Goal: Task Accomplishment & Management: Complete application form

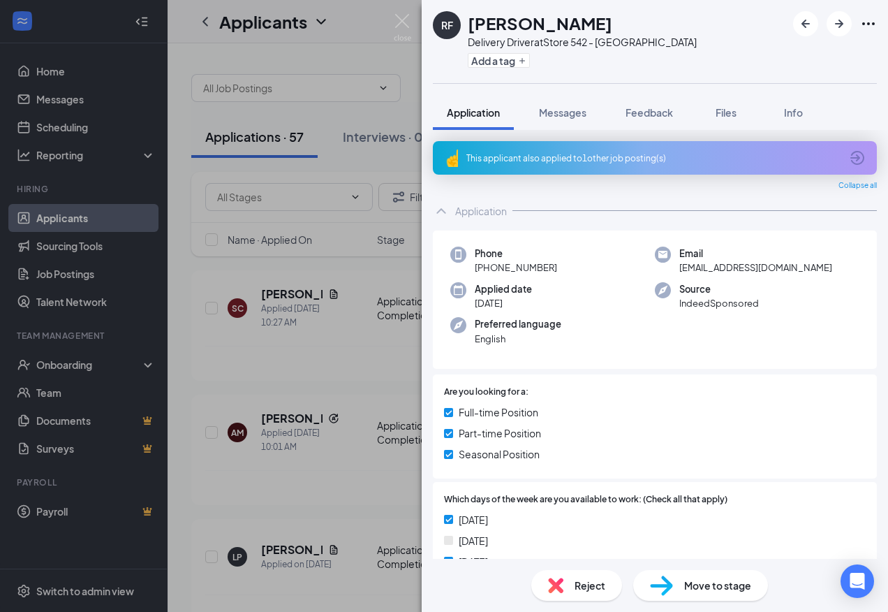
click at [716, 586] on span "Move to stage" at bounding box center [717, 584] width 67 height 15
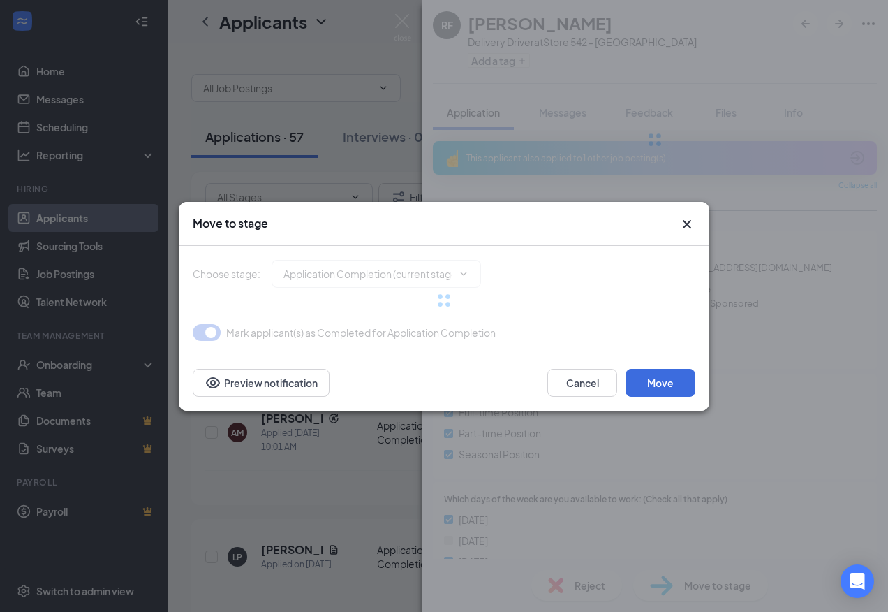
type input "Onsite Interview (next stage)"
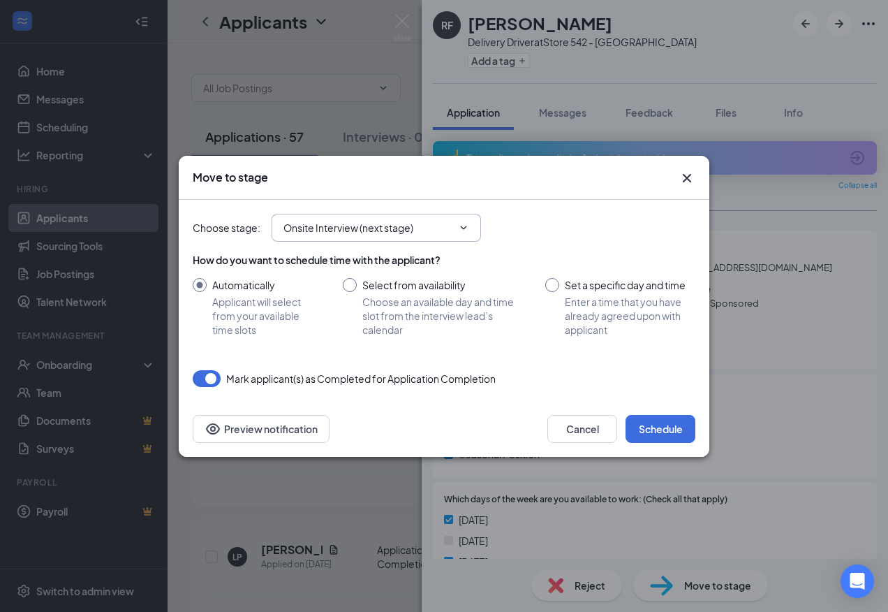
click at [426, 236] on span "Onsite Interview (next stage)" at bounding box center [376, 228] width 209 height 28
click at [454, 227] on span "Onsite Interview (next stage)" at bounding box center [376, 228] width 209 height 28
click at [468, 226] on icon "ChevronDown" at bounding box center [463, 227] width 11 height 11
click at [461, 225] on icon "ChevronDown" at bounding box center [463, 227] width 11 height 11
click at [688, 175] on icon "Cross" at bounding box center [687, 178] width 17 height 17
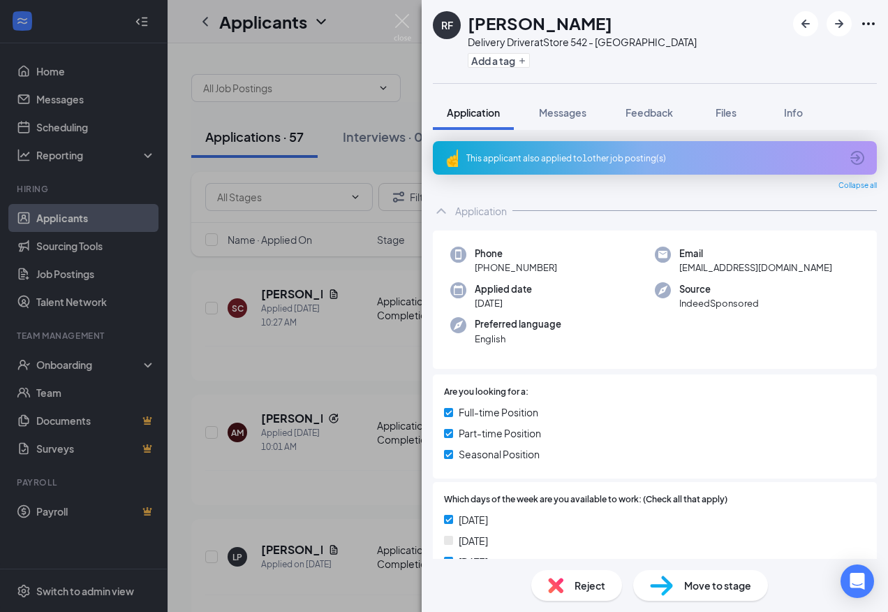
click at [716, 586] on div "Move to stage" at bounding box center [700, 585] width 135 height 31
type input "Onsite Interview (next stage)"
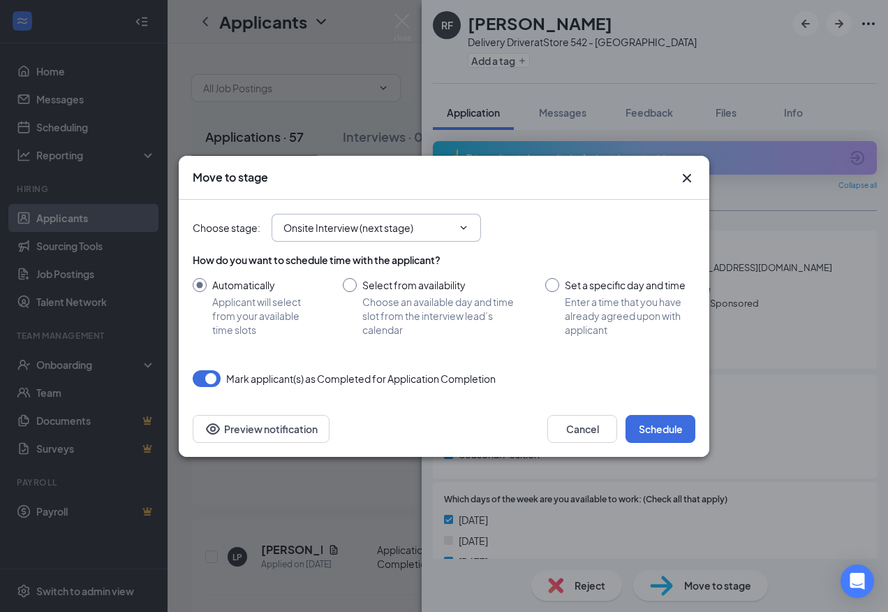
click at [468, 234] on span "Onsite Interview (next stage)" at bounding box center [376, 228] width 209 height 28
click at [461, 226] on icon "ChevronDown" at bounding box center [464, 226] width 6 height 3
click at [586, 421] on button "Cancel" at bounding box center [582, 429] width 70 height 28
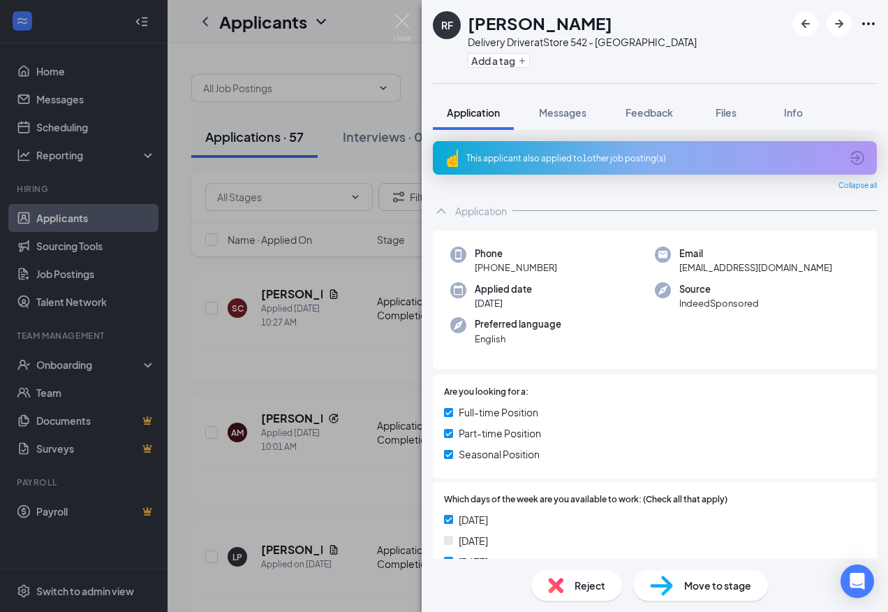
click at [702, 589] on span "Move to stage" at bounding box center [717, 584] width 67 height 15
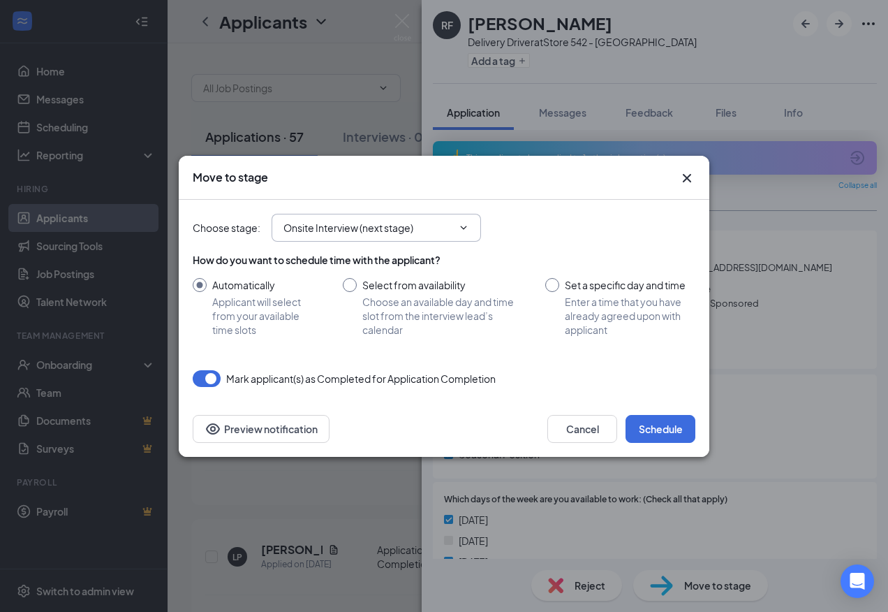
click at [431, 229] on input "Onsite Interview (next stage)" at bounding box center [367, 227] width 169 height 15
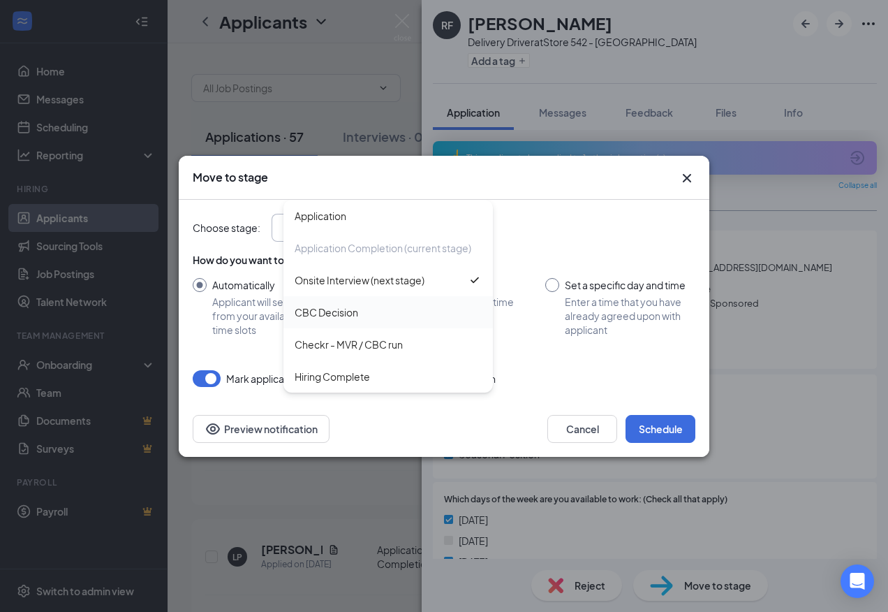
click at [337, 311] on div "CBC Decision" at bounding box center [327, 311] width 64 height 15
type input "CBC Decision"
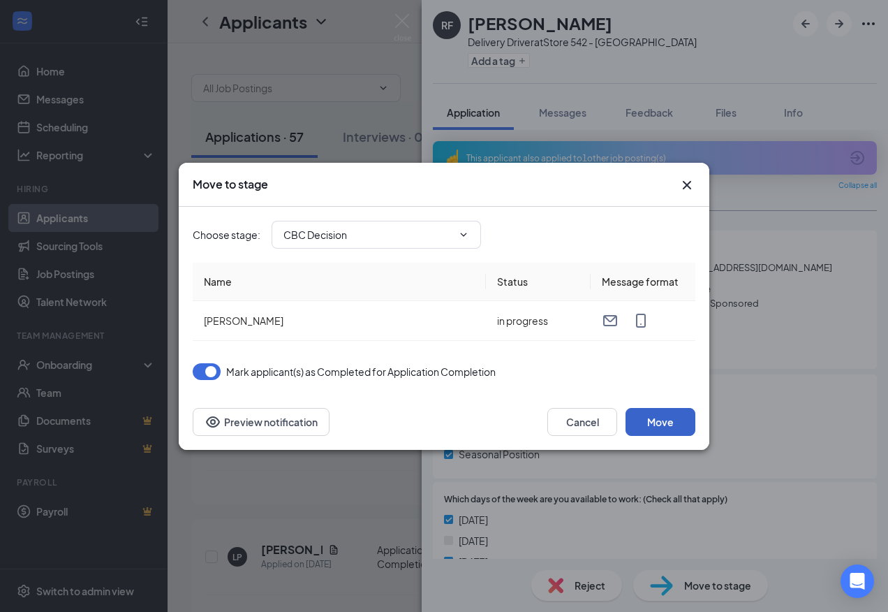
click at [681, 417] on button "Move" at bounding box center [660, 422] width 70 height 28
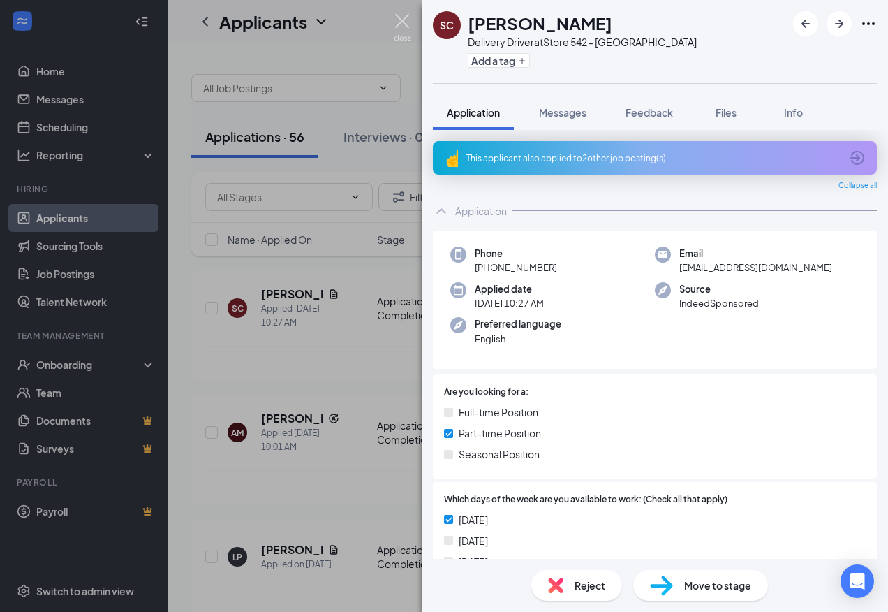
click at [408, 24] on img at bounding box center [402, 27] width 17 height 27
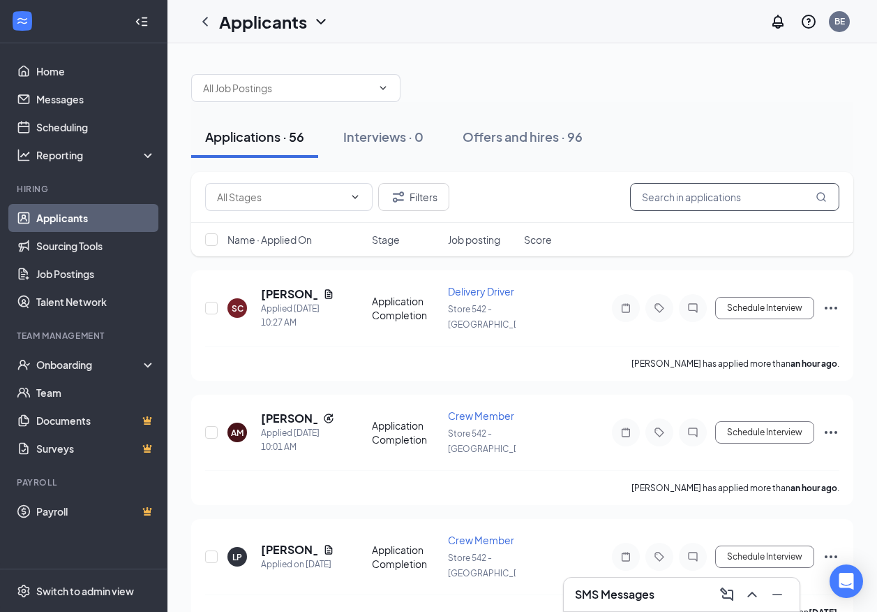
click at [706, 195] on input "text" at bounding box center [734, 197] width 209 height 28
click at [697, 197] on input "text" at bounding box center [734, 197] width 209 height 28
click at [559, 129] on div "Offers and hires · 96" at bounding box center [523, 136] width 120 height 17
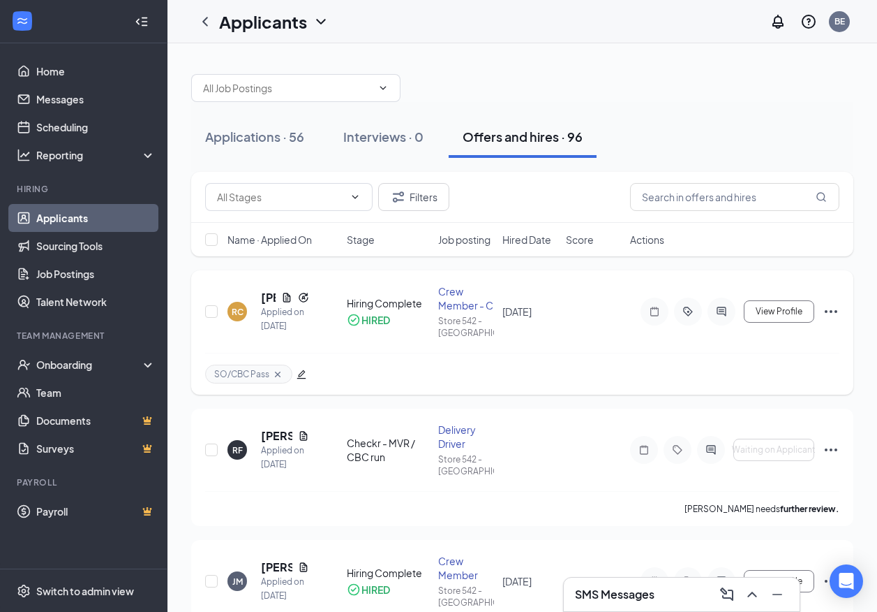
click at [836, 309] on icon "Ellipses" at bounding box center [831, 311] width 17 height 17
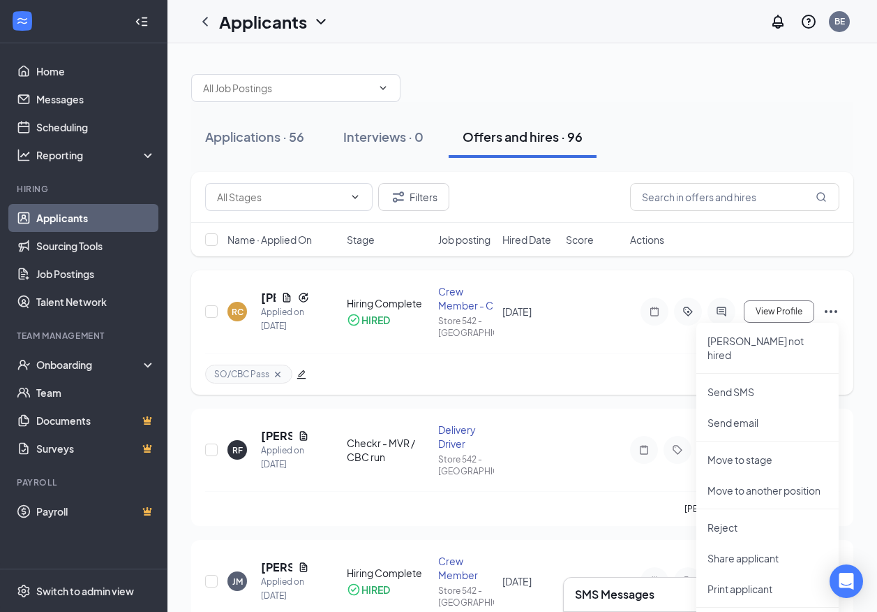
click at [575, 375] on div "SO/CBC Pass" at bounding box center [522, 374] width 635 height 42
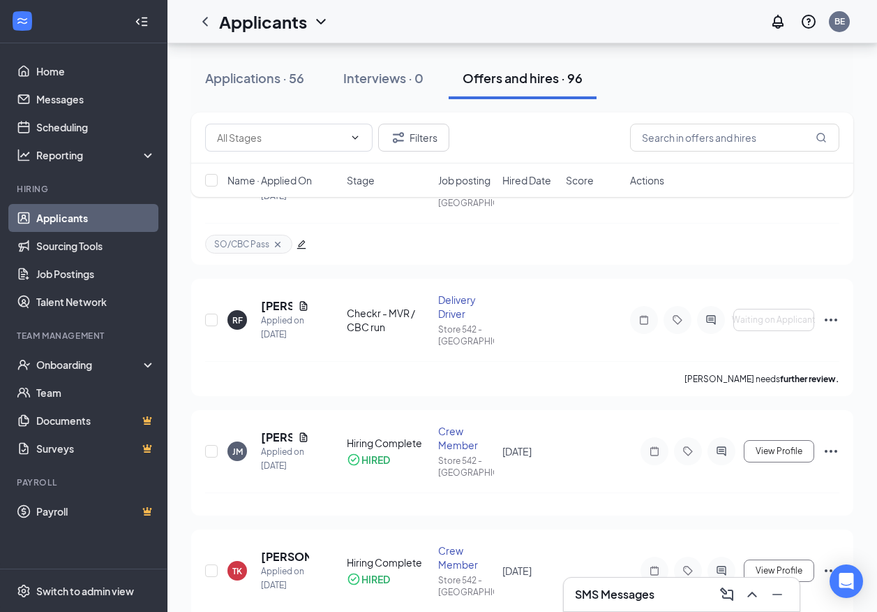
scroll to position [140, 0]
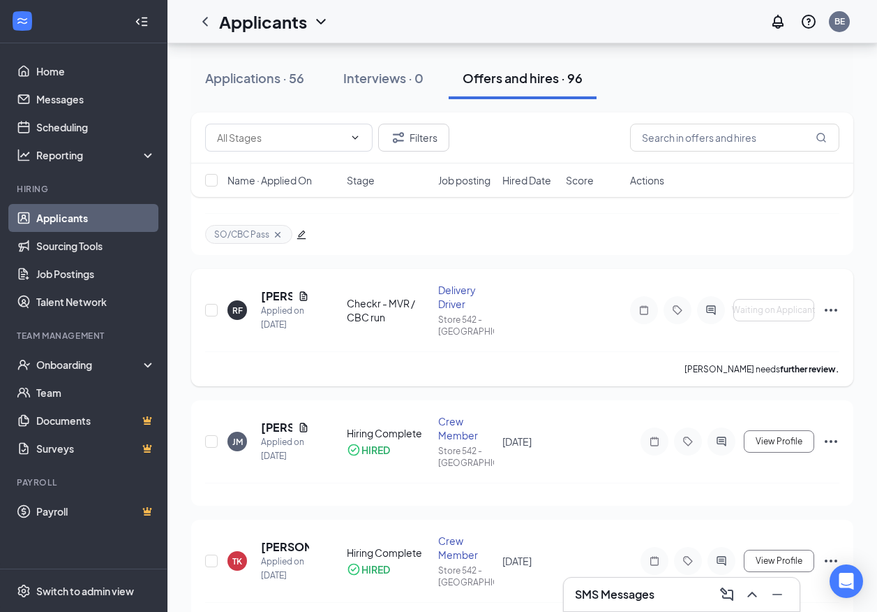
click at [460, 297] on div "Delivery Driver" at bounding box center [465, 297] width 55 height 28
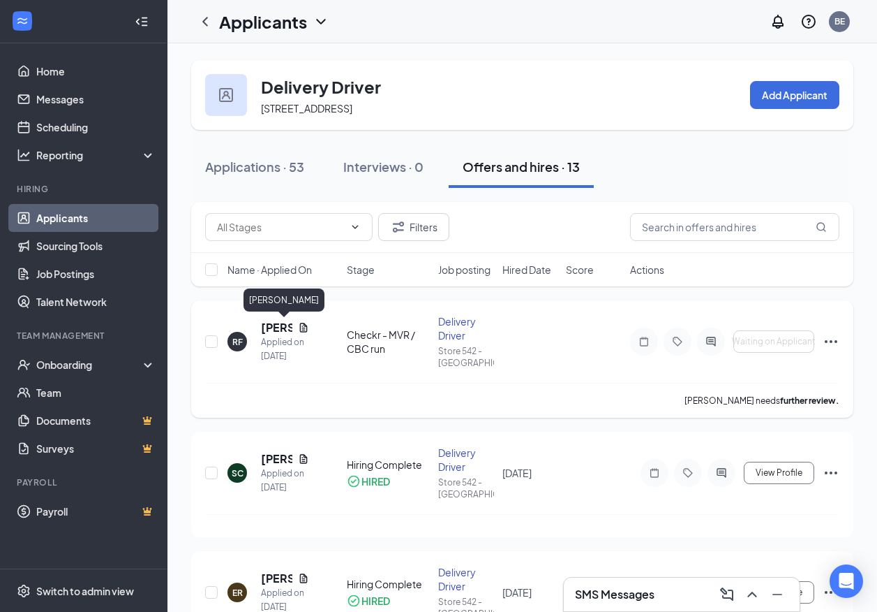
click at [271, 332] on h5 "[PERSON_NAME]" at bounding box center [276, 327] width 31 height 15
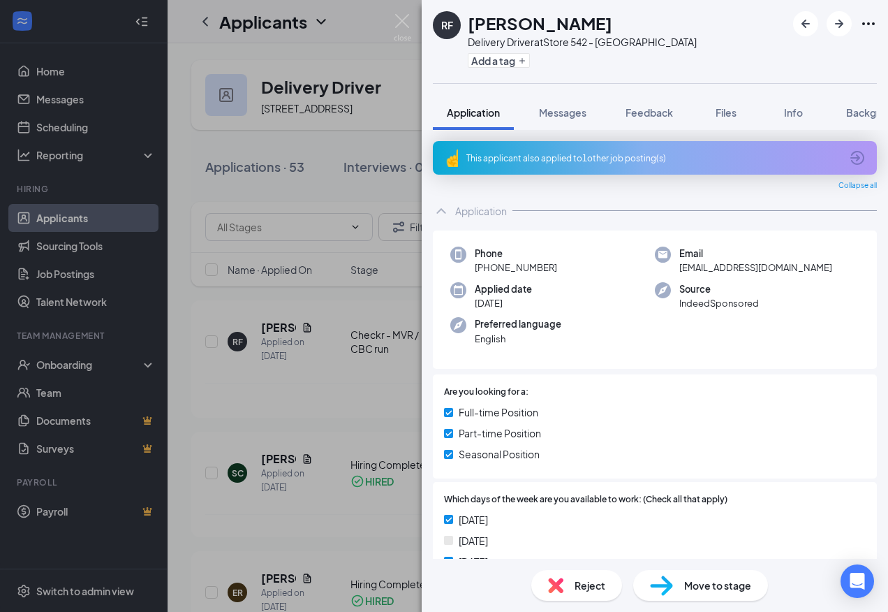
click at [738, 590] on span "Move to stage" at bounding box center [717, 584] width 67 height 15
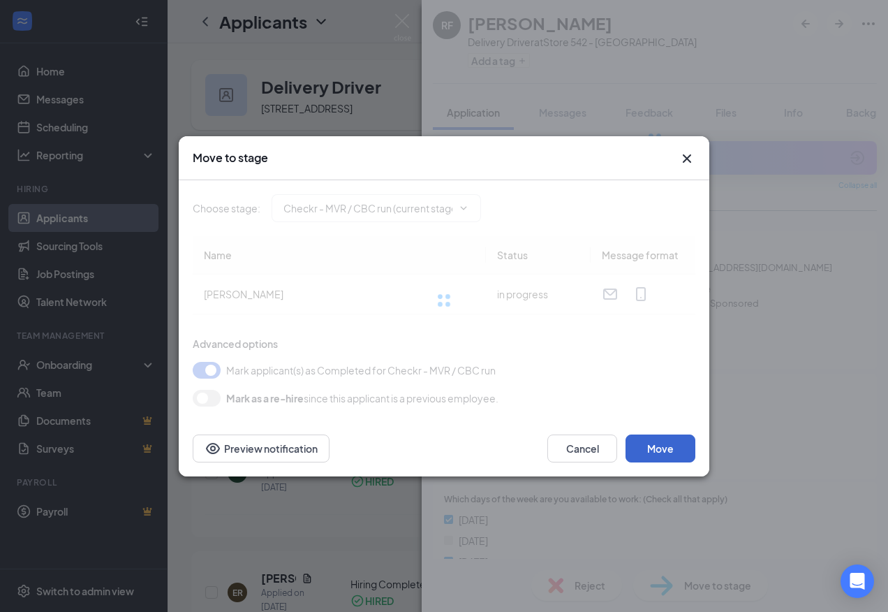
type input "Hiring Complete (final stage)"
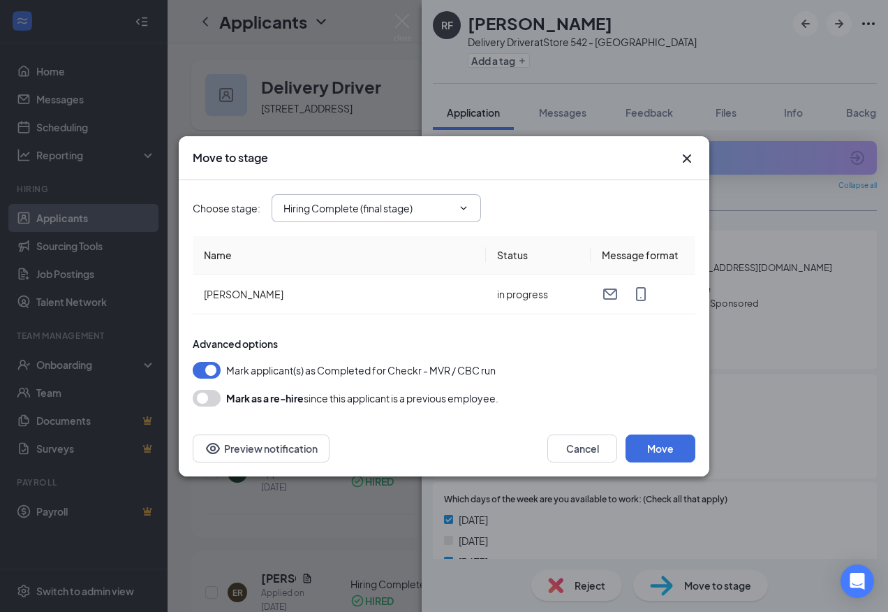
click at [413, 202] on input "Hiring Complete (final stage)" at bounding box center [367, 207] width 169 height 15
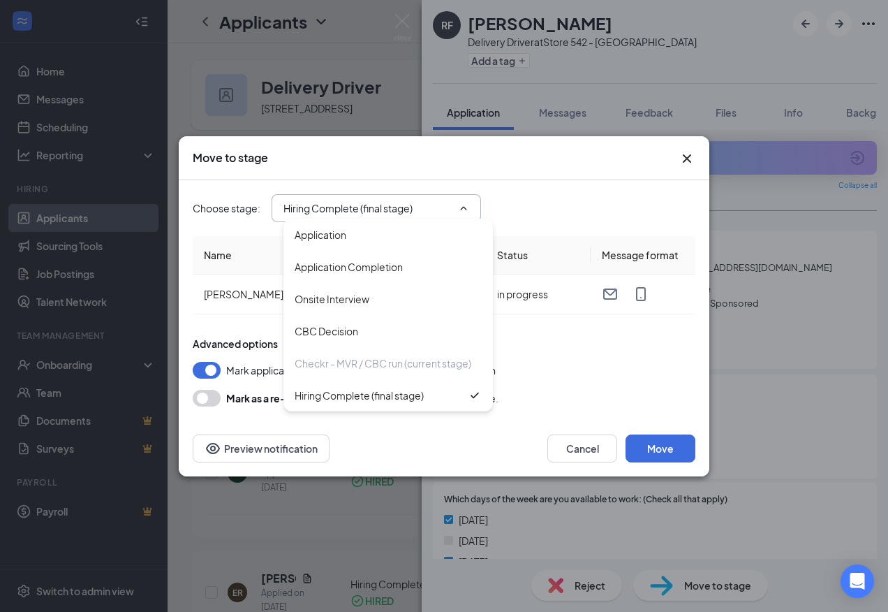
click at [542, 204] on div "Choose stage : Hiring Complete (final stage) Application Application Completion…" at bounding box center [444, 208] width 503 height 28
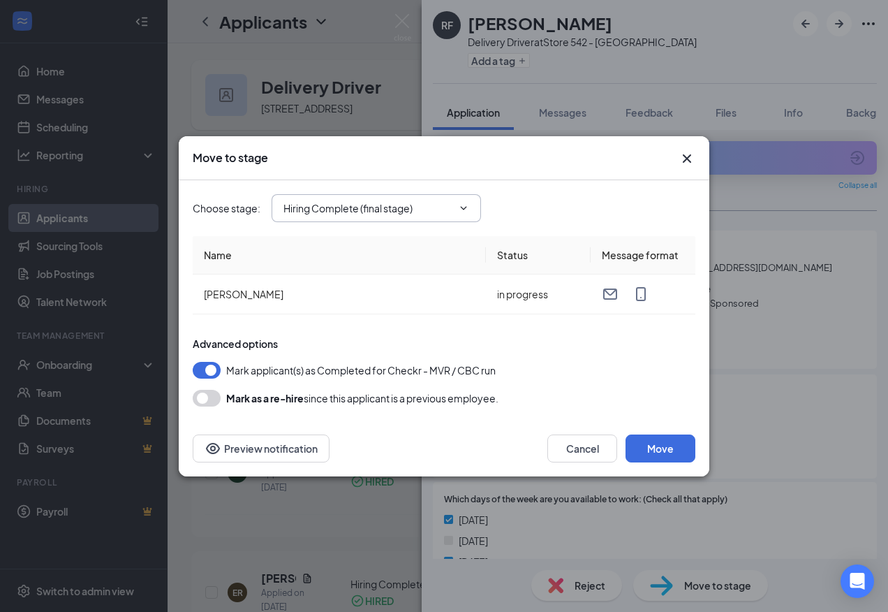
click at [422, 212] on input "Hiring Complete (final stage)" at bounding box center [367, 207] width 169 height 15
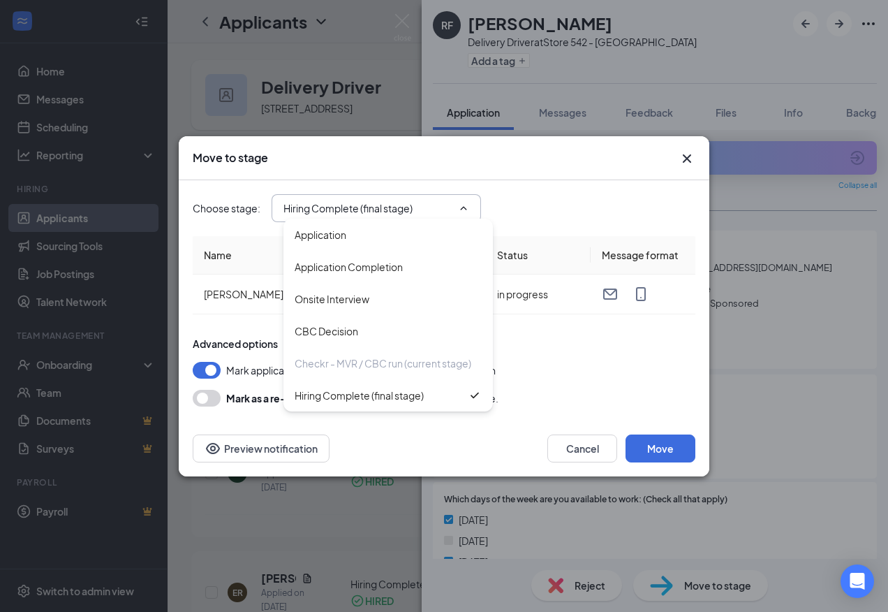
click at [509, 202] on div "Choose stage : Hiring Complete (final stage) Application Application Completion…" at bounding box center [444, 208] width 503 height 28
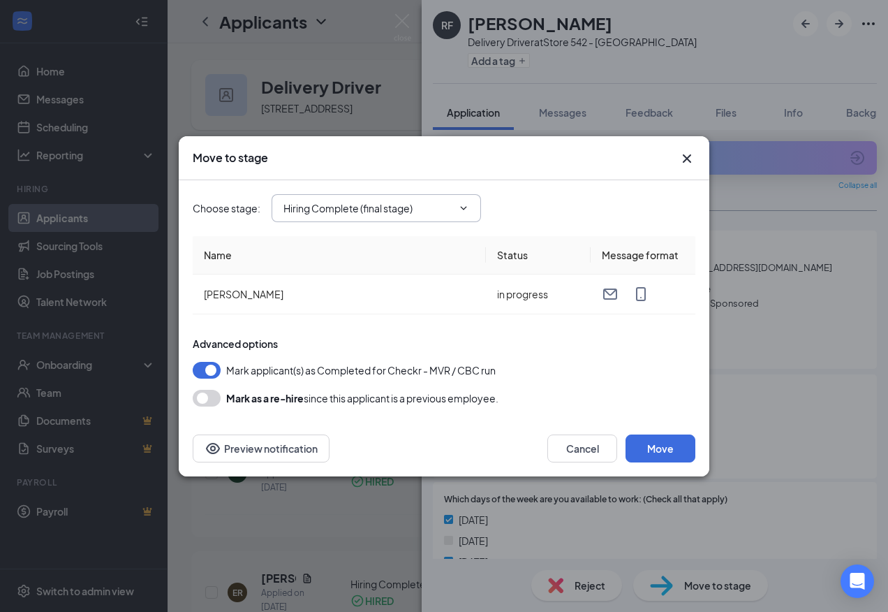
click at [424, 212] on input "Hiring Complete (final stage)" at bounding box center [367, 207] width 169 height 15
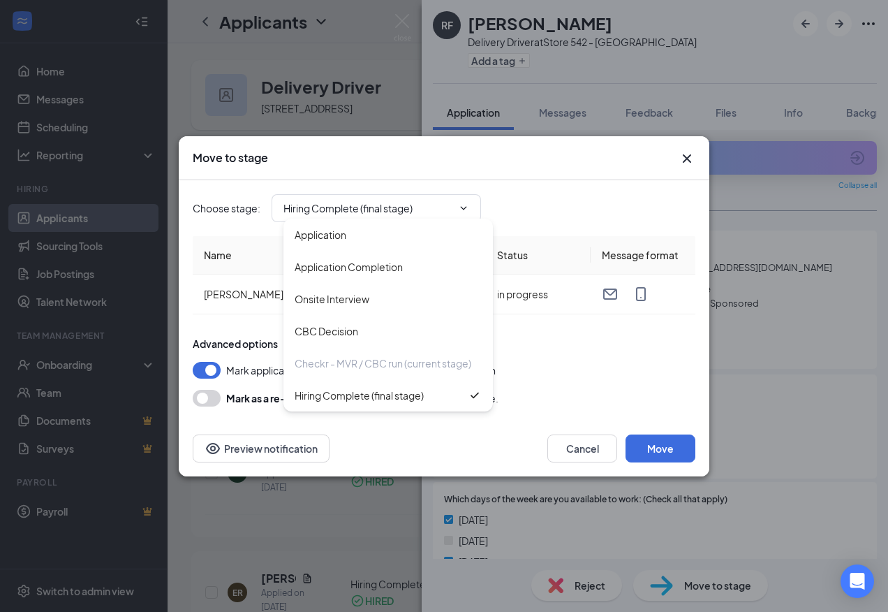
click at [688, 163] on icon "Cross" at bounding box center [687, 158] width 17 height 17
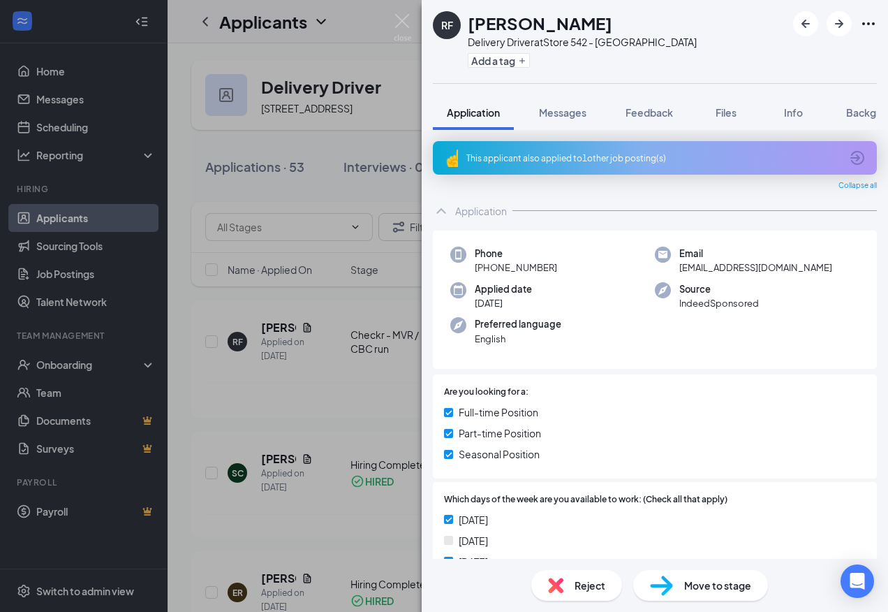
click at [78, 357] on div "RF [PERSON_NAME] Delivery Driver at Store 542 - [PERSON_NAME] Add a tag Applica…" at bounding box center [444, 306] width 888 height 612
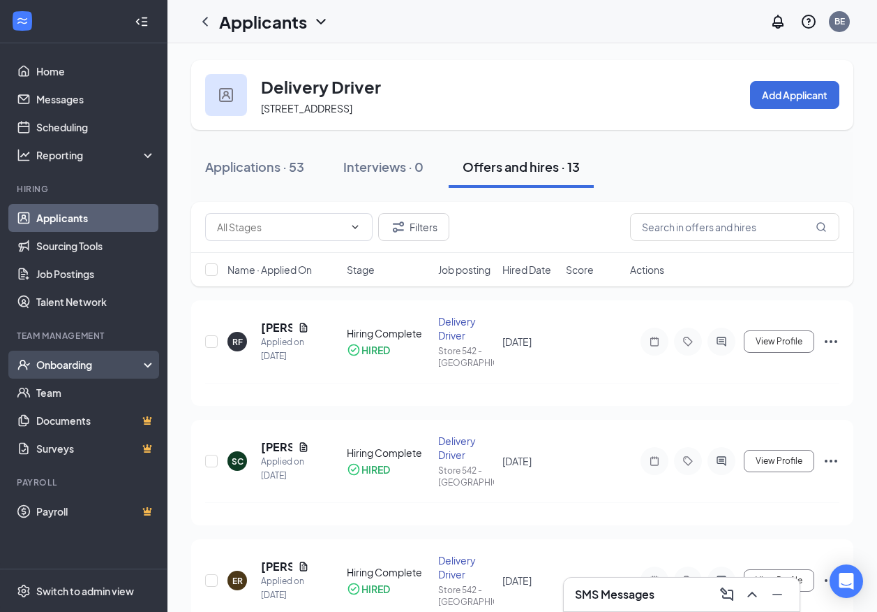
click at [62, 360] on div "Onboarding" at bounding box center [90, 364] width 108 height 14
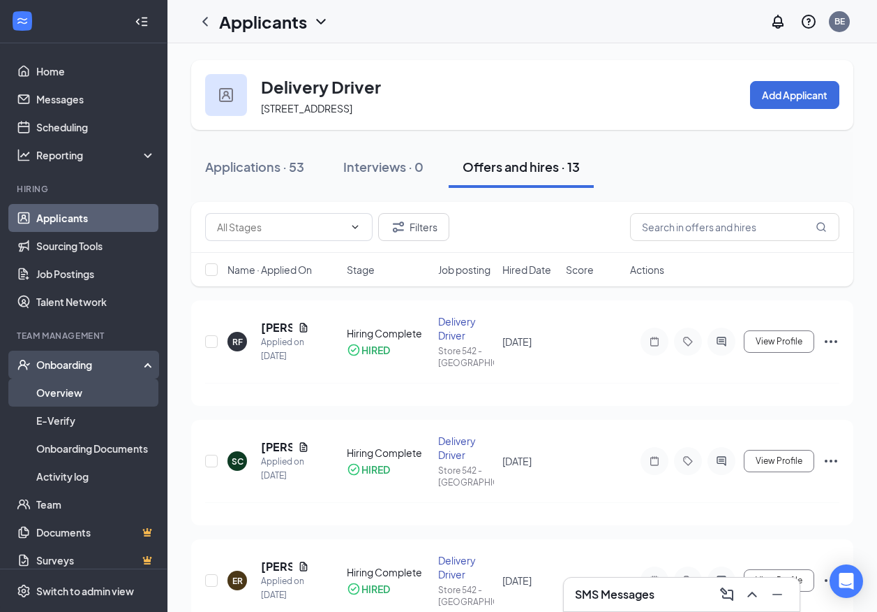
click at [94, 396] on link "Overview" at bounding box center [95, 392] width 119 height 28
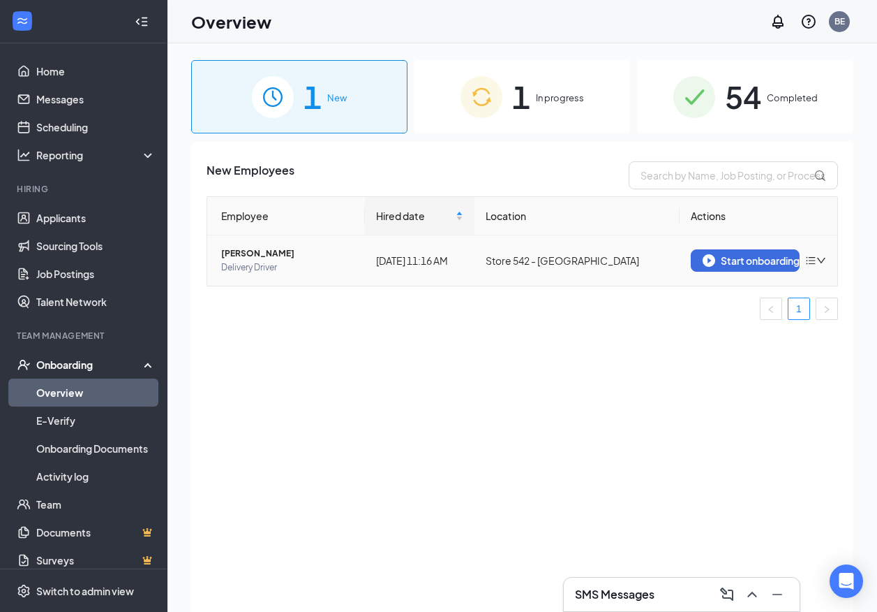
click at [822, 258] on icon "down" at bounding box center [822, 260] width 10 height 10
click at [508, 341] on div "New Employees Employee Hired date Location Actions [PERSON_NAME] Delivery Drive…" at bounding box center [522, 394] width 662 height 505
click at [292, 83] on img at bounding box center [273, 97] width 42 height 42
click at [255, 260] on span "Delivery Driver" at bounding box center [287, 267] width 133 height 14
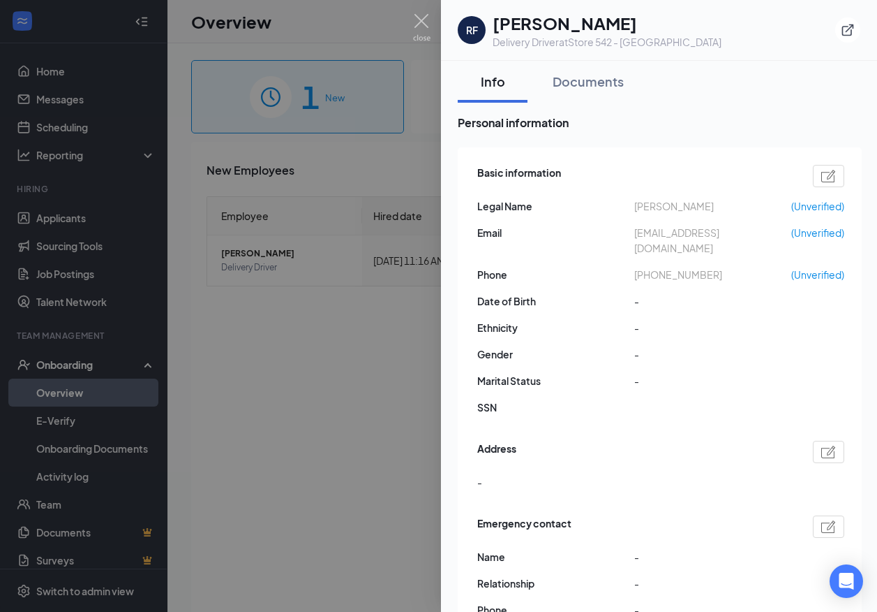
click at [303, 346] on div at bounding box center [438, 306] width 877 height 612
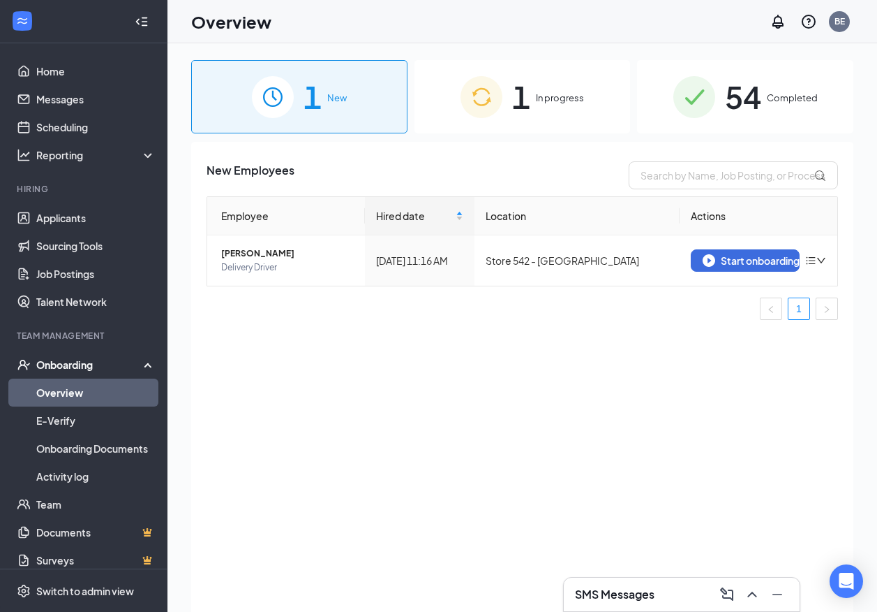
click at [586, 96] on div "1 In progress" at bounding box center [523, 96] width 216 height 73
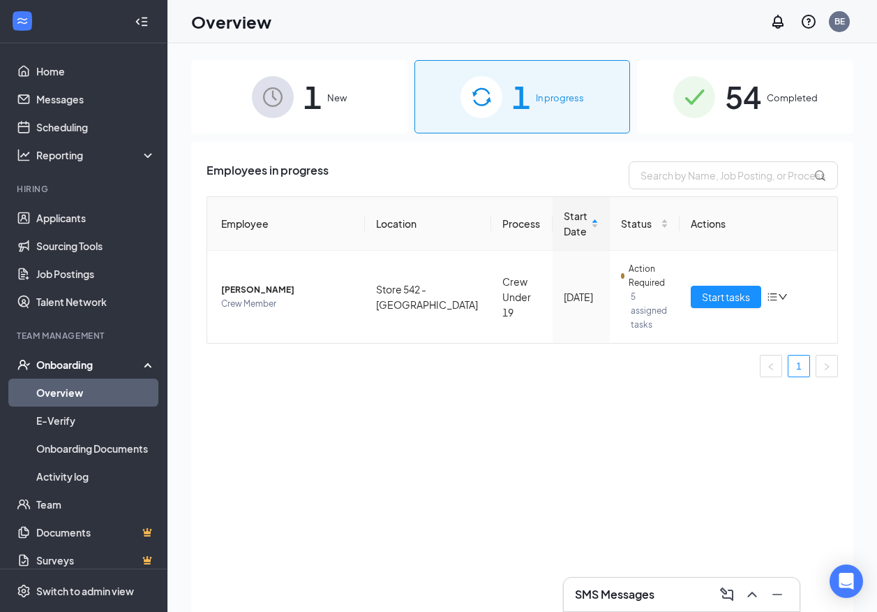
click at [766, 96] on div "54 Completed" at bounding box center [745, 96] width 216 height 73
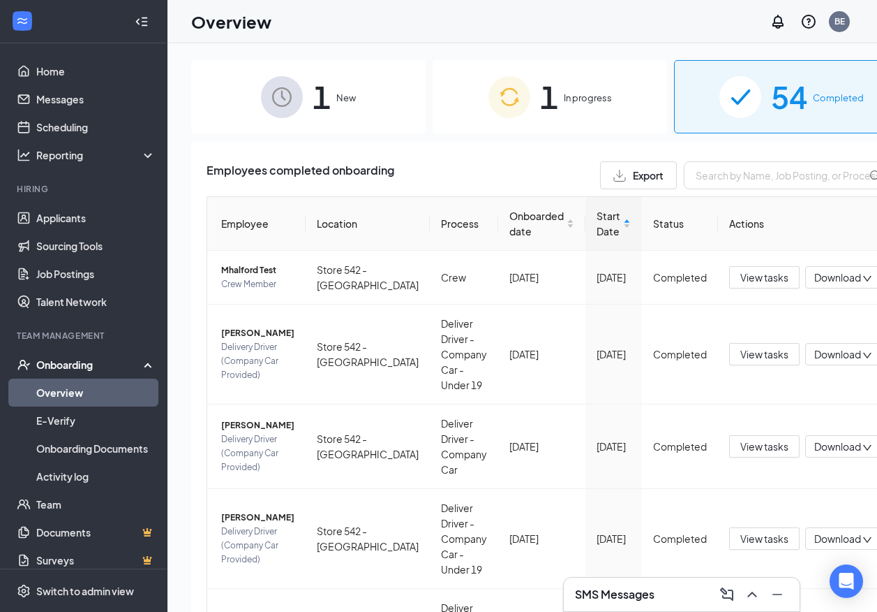
click at [277, 94] on img at bounding box center [282, 97] width 42 height 42
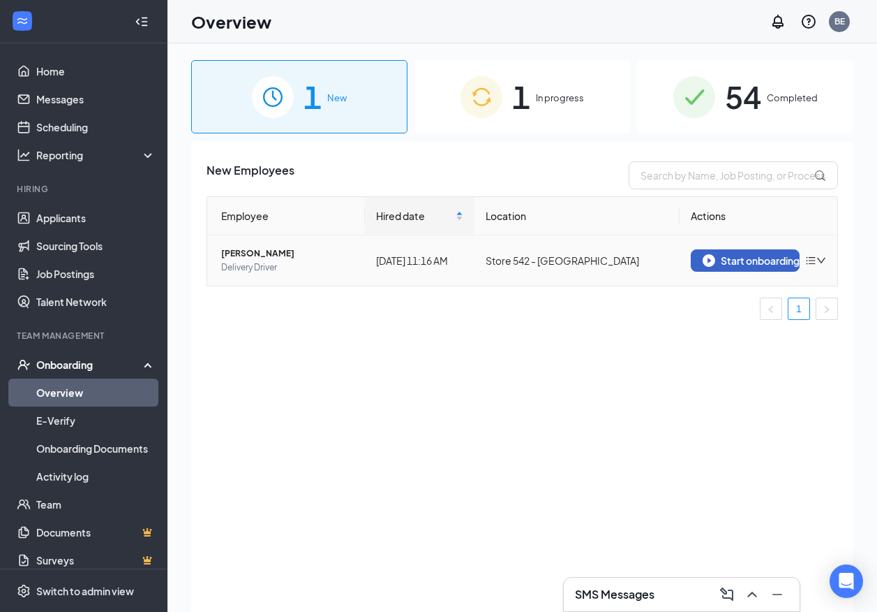
click at [778, 258] on div "Start onboarding" at bounding box center [745, 260] width 85 height 13
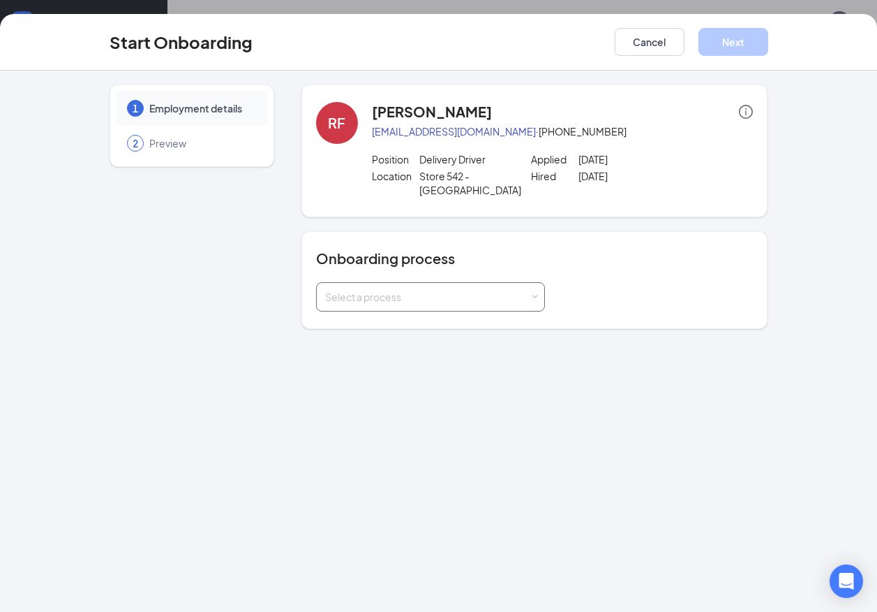
click at [479, 290] on div "Select a process" at bounding box center [427, 297] width 205 height 14
click at [612, 282] on div "Select a process" at bounding box center [535, 296] width 438 height 29
click at [518, 290] on div "Select a process" at bounding box center [427, 297] width 205 height 14
click at [651, 49] on button "Cancel" at bounding box center [650, 42] width 70 height 28
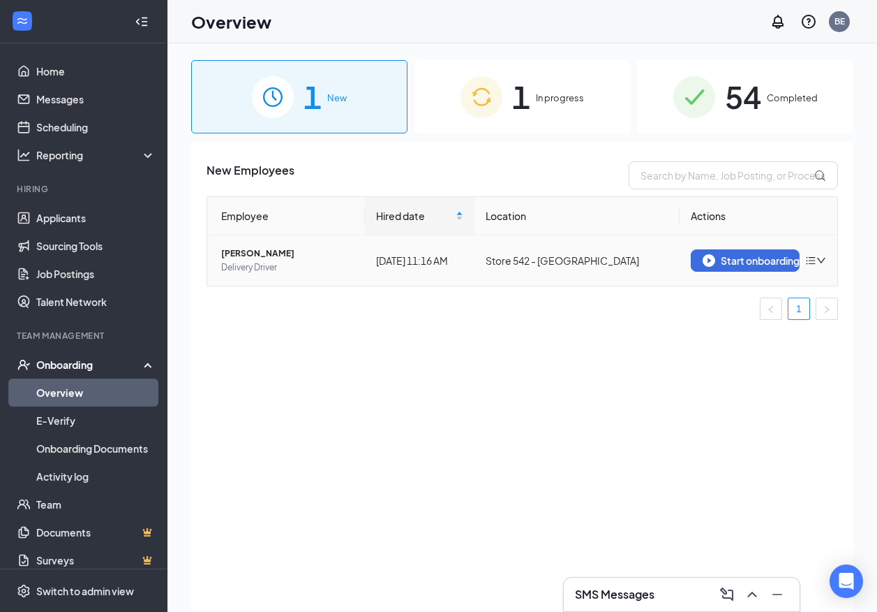
click at [262, 256] on span "[PERSON_NAME]" at bounding box center [287, 253] width 133 height 14
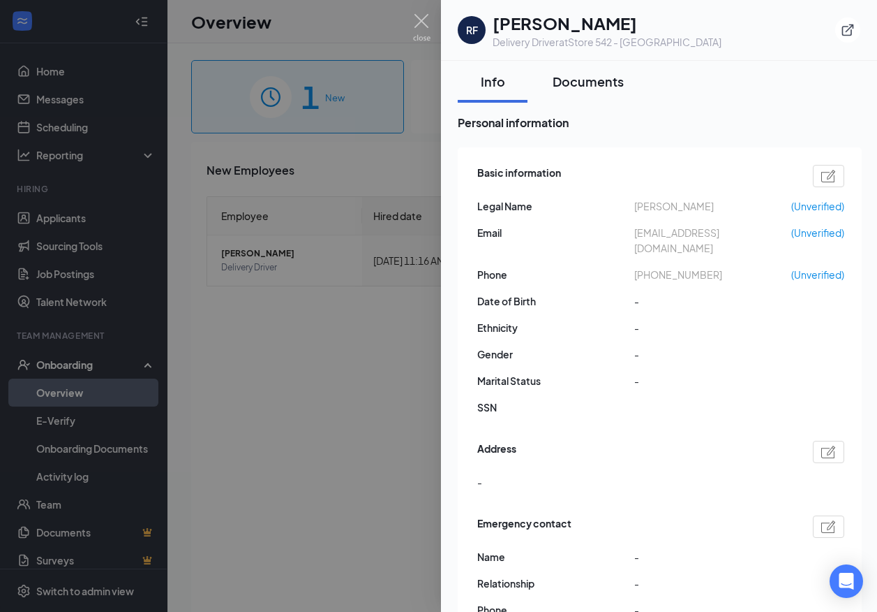
click at [609, 82] on div "Documents" at bounding box center [588, 81] width 71 height 17
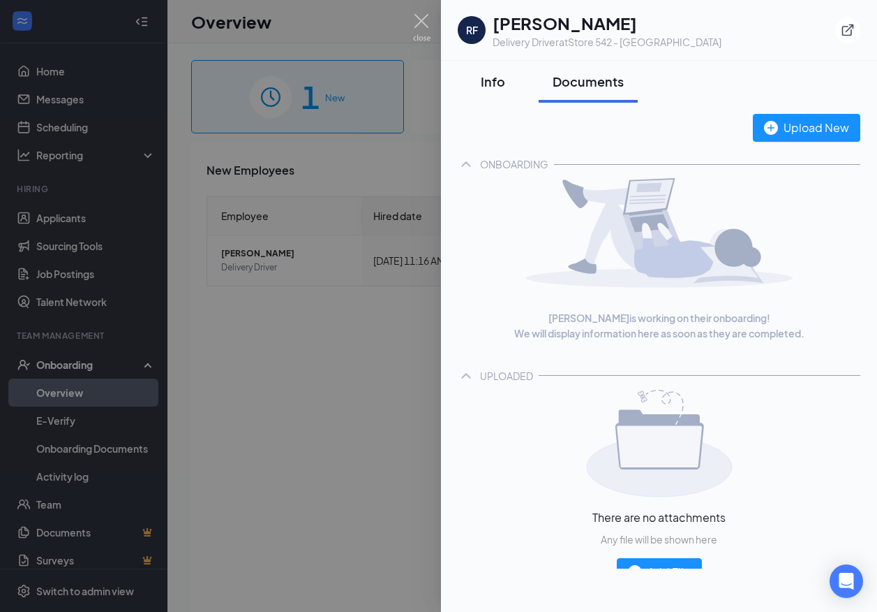
click at [494, 76] on div "Info" at bounding box center [493, 81] width 42 height 17
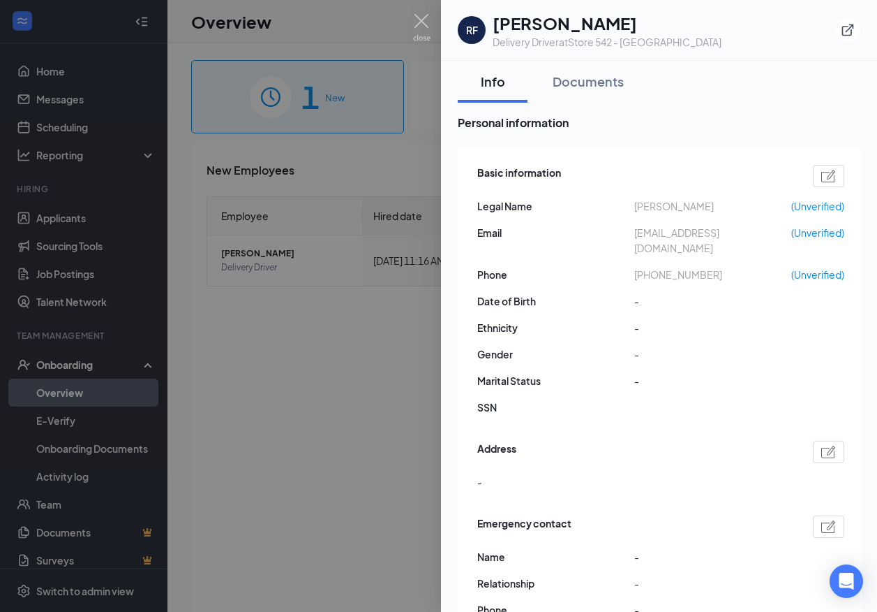
drag, startPoint x: 357, startPoint y: 362, endPoint x: 421, endPoint y: 332, distance: 70.6
click at [357, 362] on div at bounding box center [438, 306] width 877 height 612
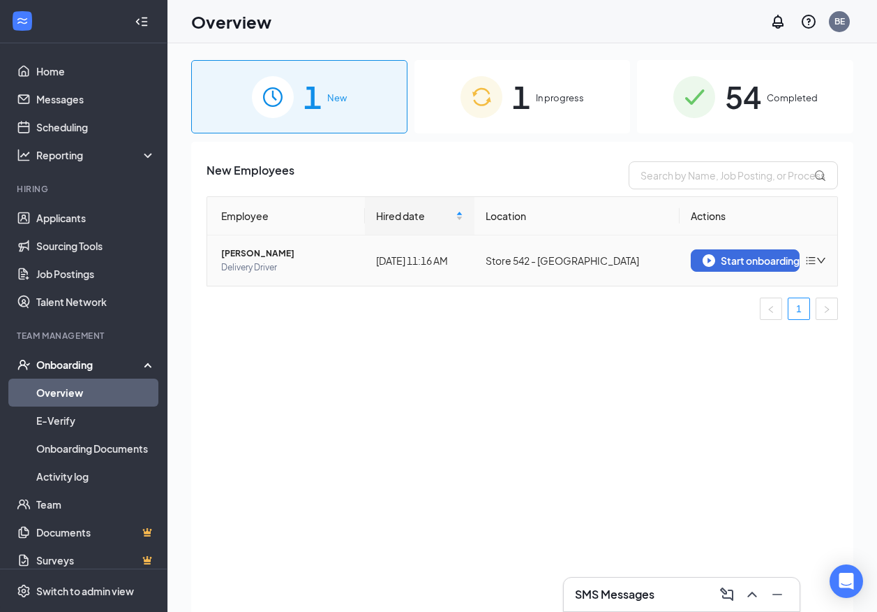
click at [813, 263] on icon "bars" at bounding box center [811, 261] width 9 height 8
click at [738, 256] on div "Start onboarding" at bounding box center [745, 260] width 85 height 13
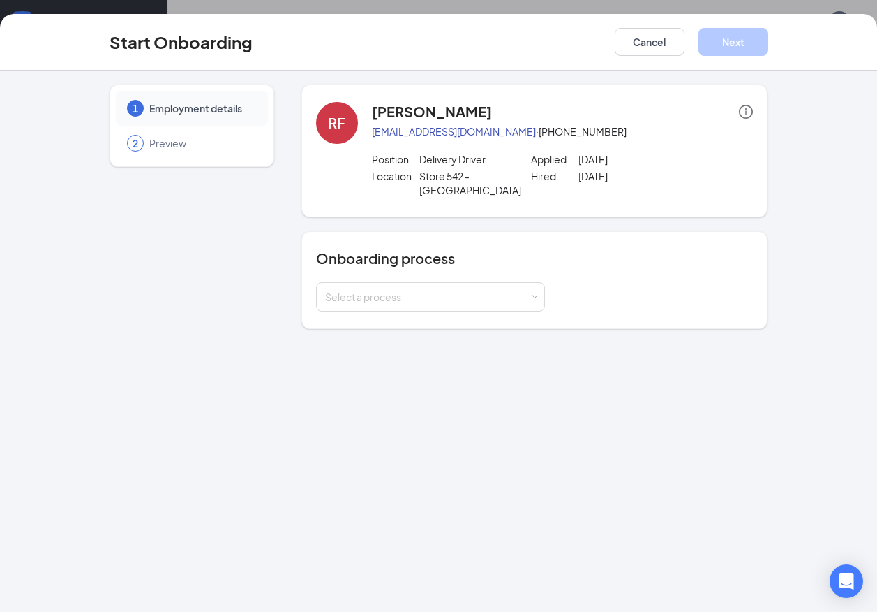
drag, startPoint x: 146, startPoint y: 143, endPoint x: 146, endPoint y: 126, distance: 17.5
click at [146, 143] on div "2 Preview" at bounding box center [192, 143] width 152 height 35
click at [149, 107] on span "Employment details" at bounding box center [201, 108] width 105 height 14
click at [745, 111] on icon "info-circle" at bounding box center [746, 112] width 14 height 14
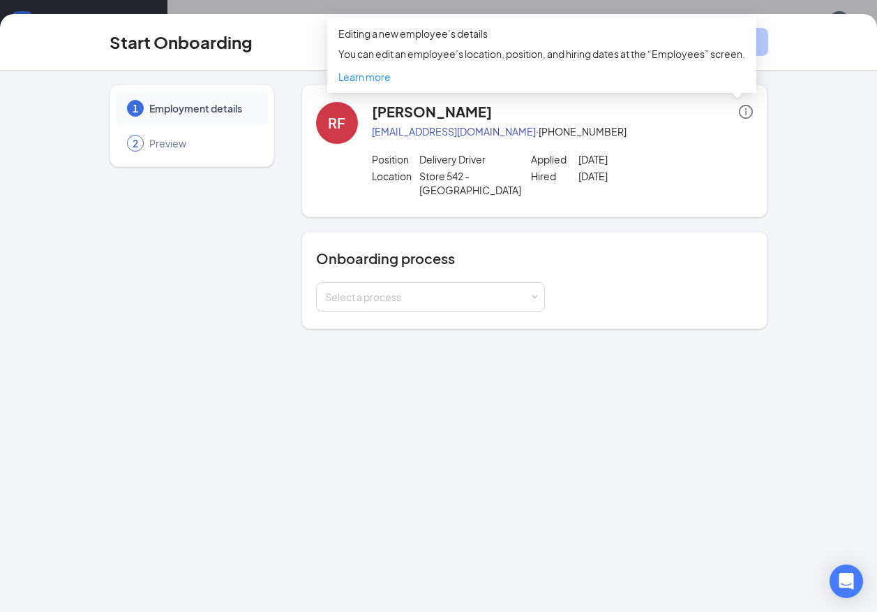
click at [772, 120] on div "1 Employment details 2 Preview RF [PERSON_NAME] [EMAIL_ADDRESS][DOMAIN_NAME] · …" at bounding box center [439, 206] width 715 height 244
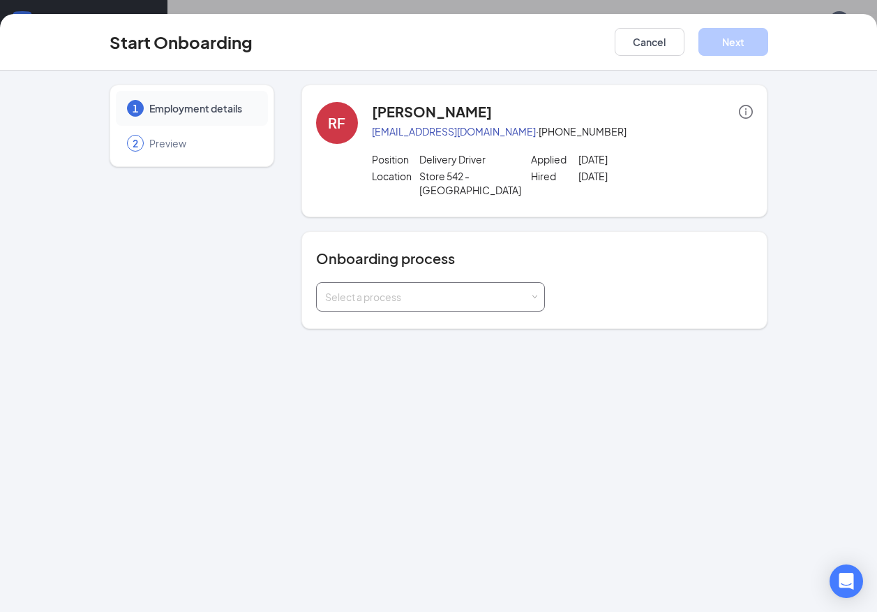
click at [457, 283] on div "Select a process" at bounding box center [430, 297] width 211 height 28
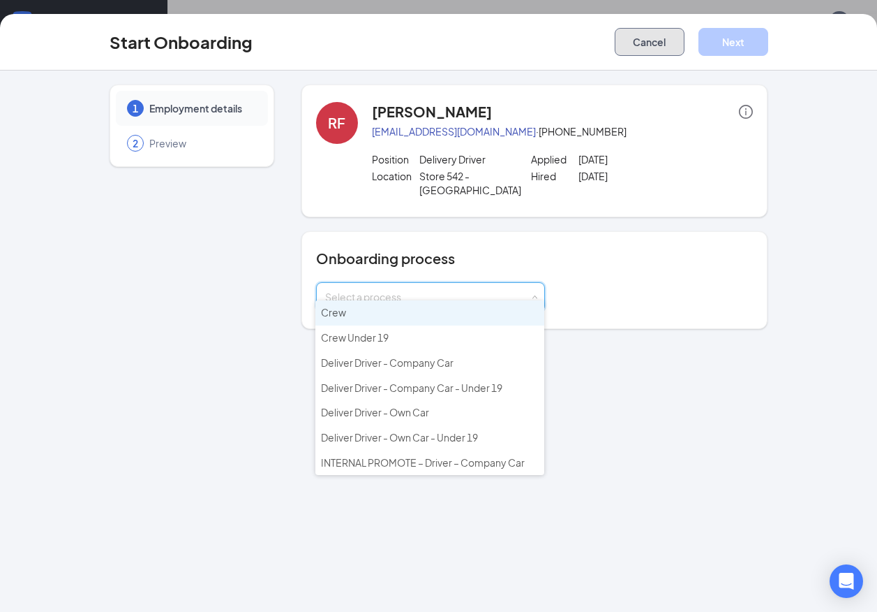
click at [651, 41] on button "Cancel" at bounding box center [650, 42] width 70 height 28
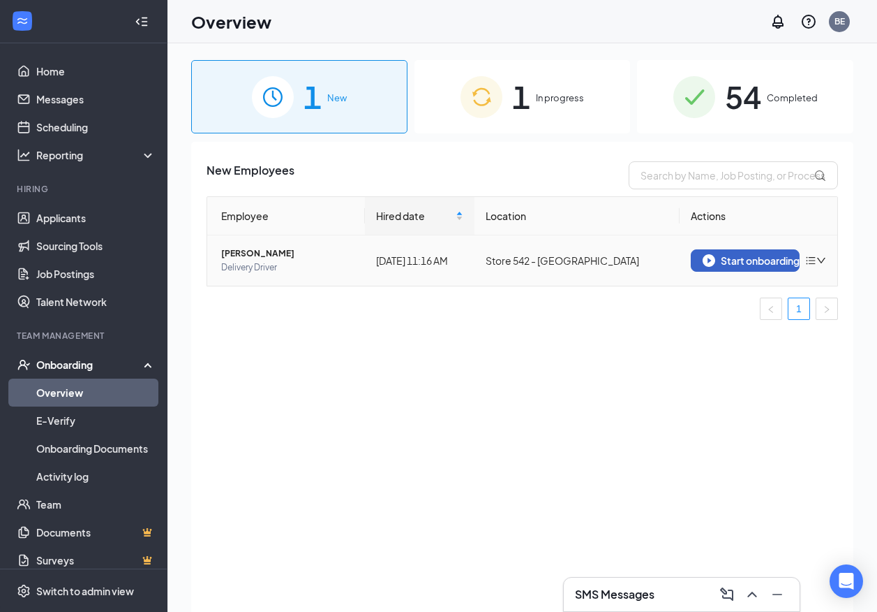
click at [771, 260] on div "Start onboarding" at bounding box center [745, 260] width 85 height 13
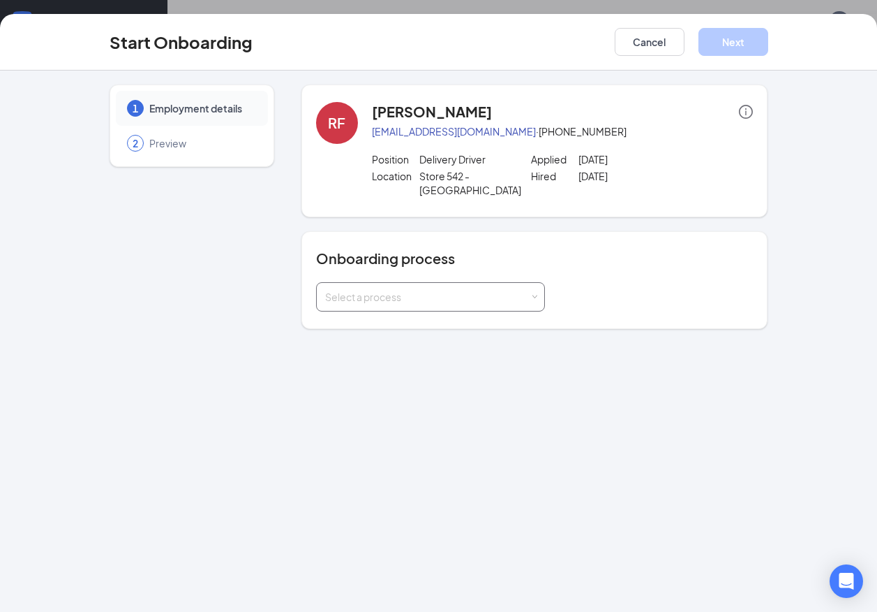
click at [415, 290] on div "Select a process" at bounding box center [427, 297] width 205 height 14
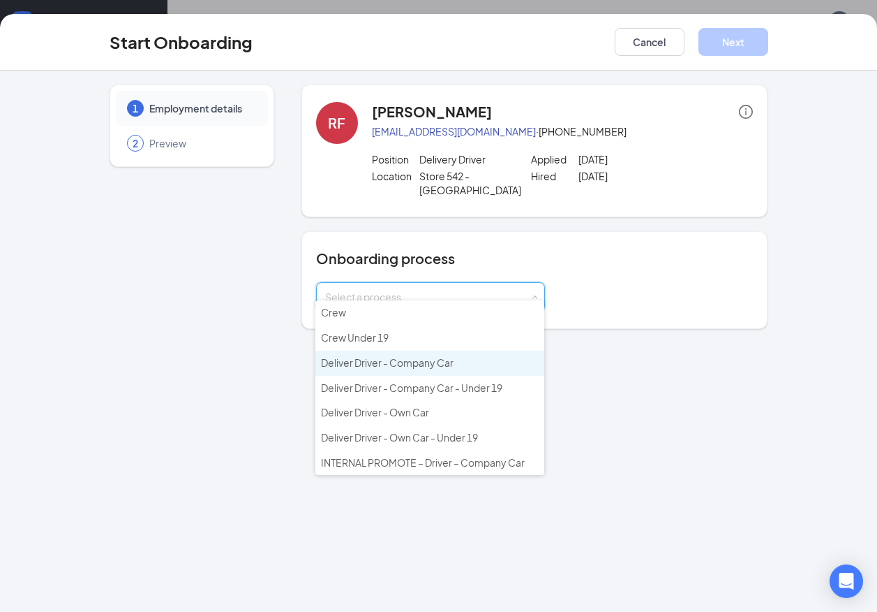
click at [433, 368] on span "Deliver Driver - Company Car" at bounding box center [387, 362] width 133 height 13
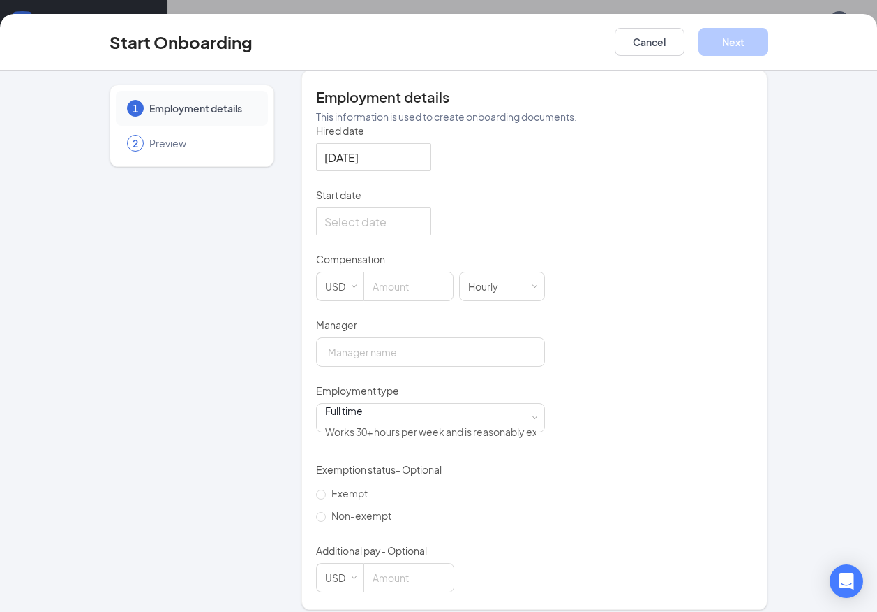
scroll to position [63, 0]
click at [381, 218] on input "Start date" at bounding box center [373, 221] width 96 height 17
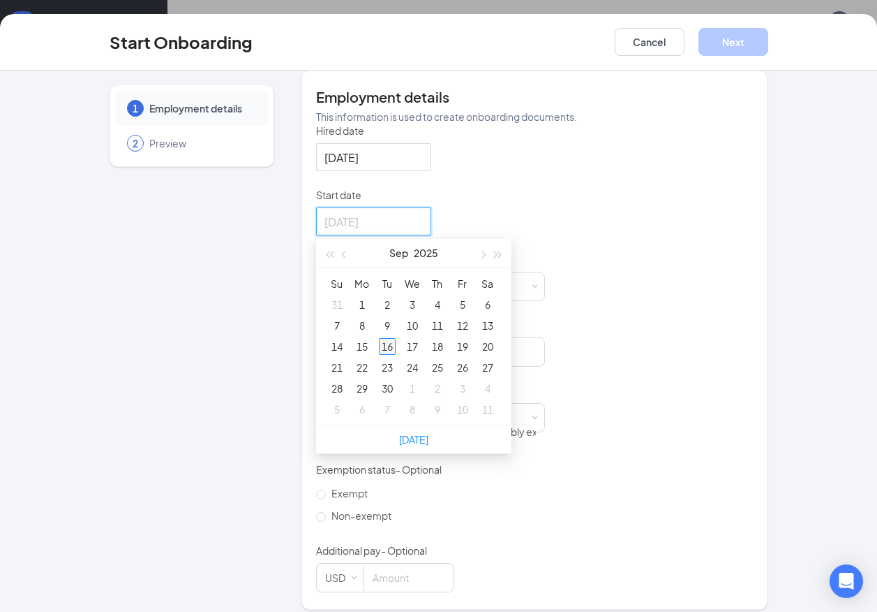
type input "[DATE]"
click at [384, 348] on div "16" at bounding box center [387, 346] width 17 height 17
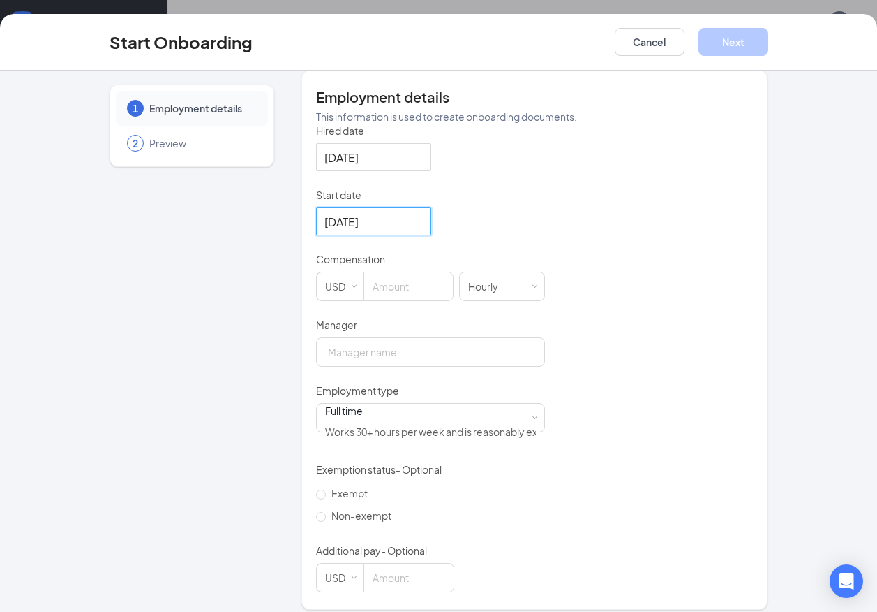
click at [481, 198] on p "Start date" at bounding box center [430, 195] width 229 height 14
click at [420, 213] on input "[DATE]" at bounding box center [373, 221] width 96 height 17
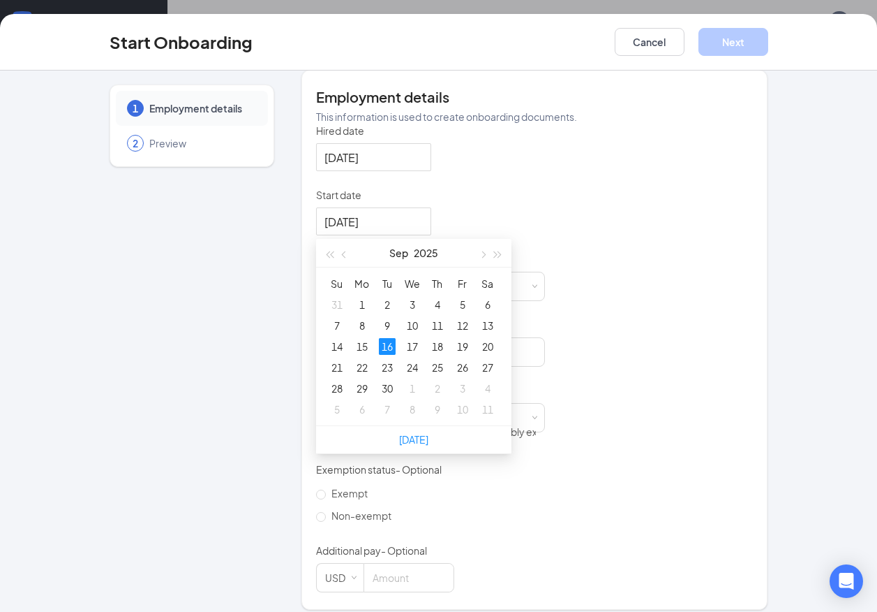
click at [665, 174] on div "Hired date [DATE] Start date [DATE] [DATE] Su Mo Tu We Th Fr Sa 31 1 2 3 4 5 6 …" at bounding box center [535, 358] width 438 height 468
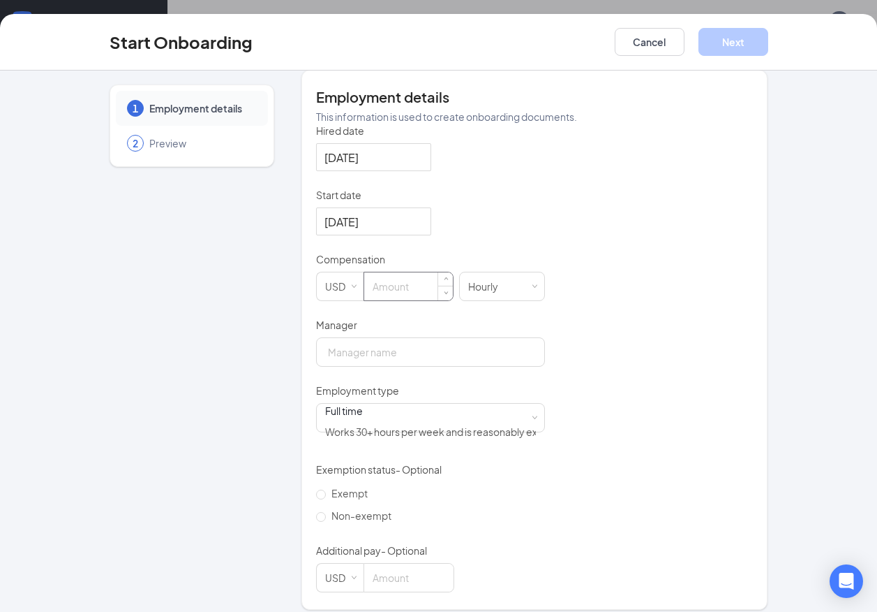
click at [403, 279] on input at bounding box center [408, 286] width 89 height 28
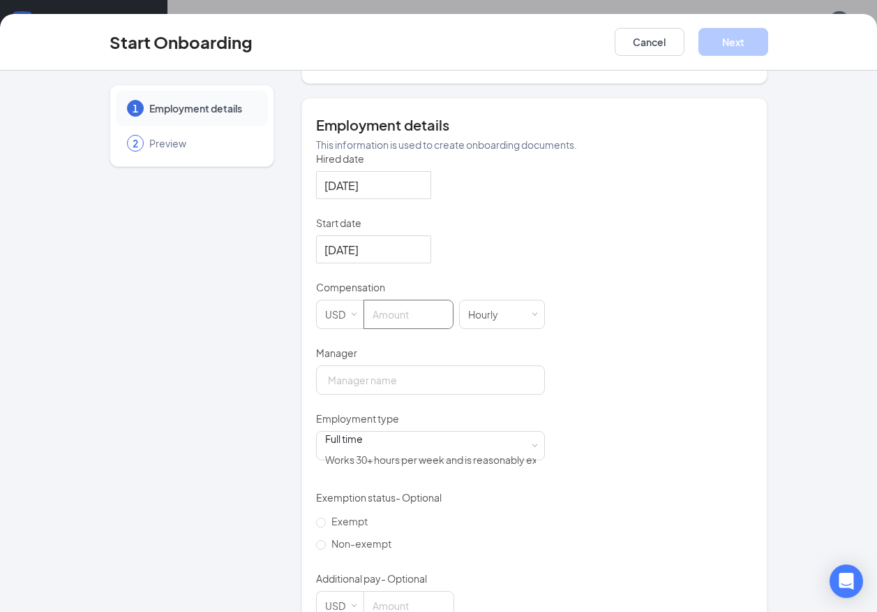
scroll to position [273, 0]
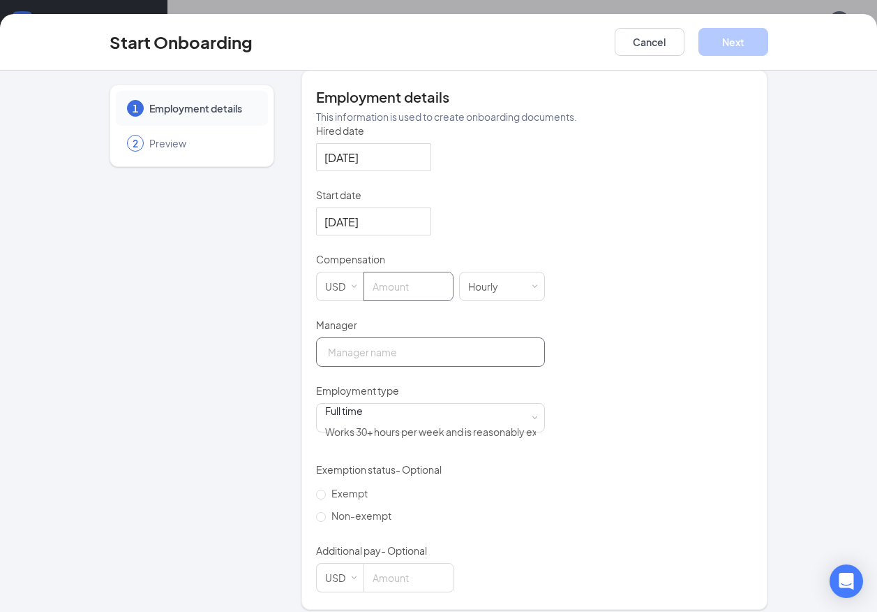
click at [362, 360] on input "Manager" at bounding box center [430, 351] width 229 height 29
click at [423, 289] on input at bounding box center [408, 286] width 89 height 28
click at [514, 286] on div "Hourly" at bounding box center [502, 286] width 68 height 28
click at [615, 274] on div "Hired date [DATE] Start date [DATE] [DATE] Su Mo Tu We Th Fr Sa 31 1 2 3 4 5 6 …" at bounding box center [535, 358] width 438 height 468
click at [358, 359] on input "Manager" at bounding box center [430, 351] width 229 height 29
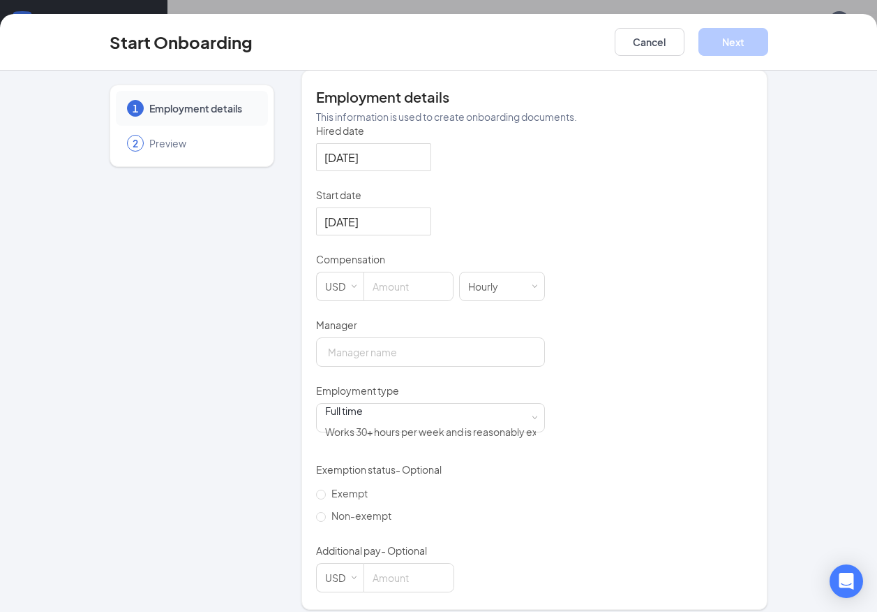
click at [221, 354] on div "1 Employment details 2 Preview" at bounding box center [192, 211] width 165 height 798
click at [387, 290] on input at bounding box center [408, 286] width 89 height 28
click at [366, 356] on input "Manager" at bounding box center [430, 351] width 229 height 29
type input "[PERSON_NAME]"
click at [410, 290] on input at bounding box center [408, 286] width 89 height 28
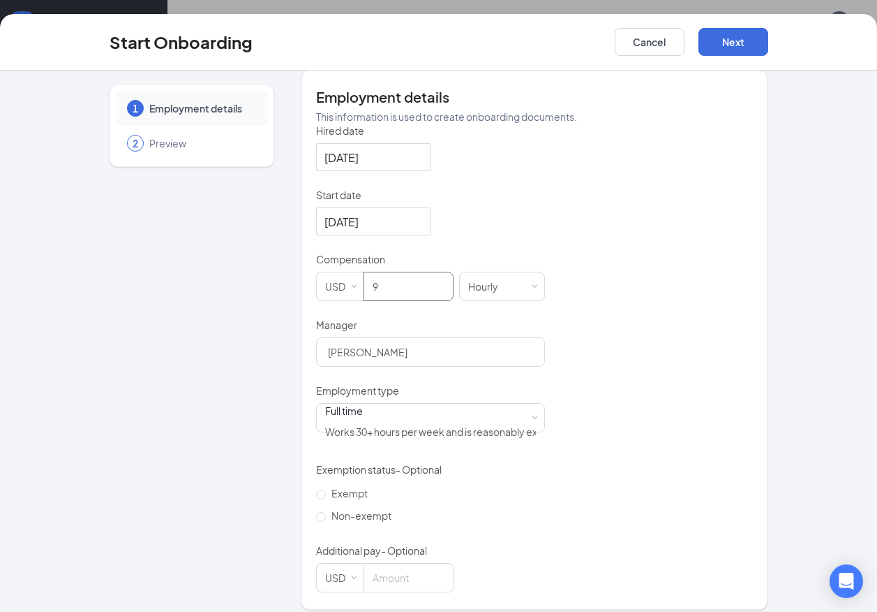
type input "9"
click at [732, 327] on div "Hired date [DATE] Start date [DATE] [DATE] Su Mo Tu We Th Fr Sa 31 1 2 3 4 5 6 …" at bounding box center [535, 358] width 438 height 468
click at [436, 422] on div "Full time Works 30+ hours per week and is reasonably expected to work" at bounding box center [430, 417] width 211 height 28
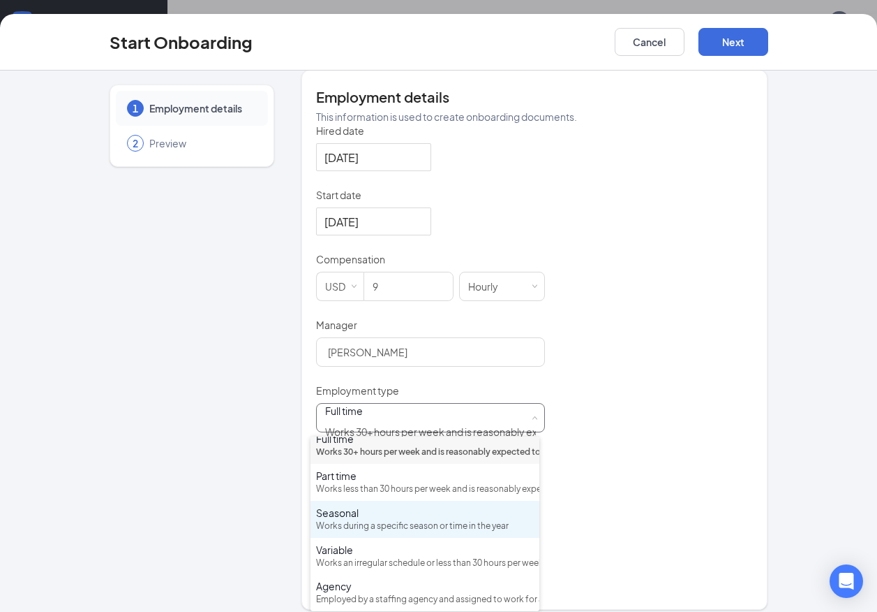
scroll to position [0, 0]
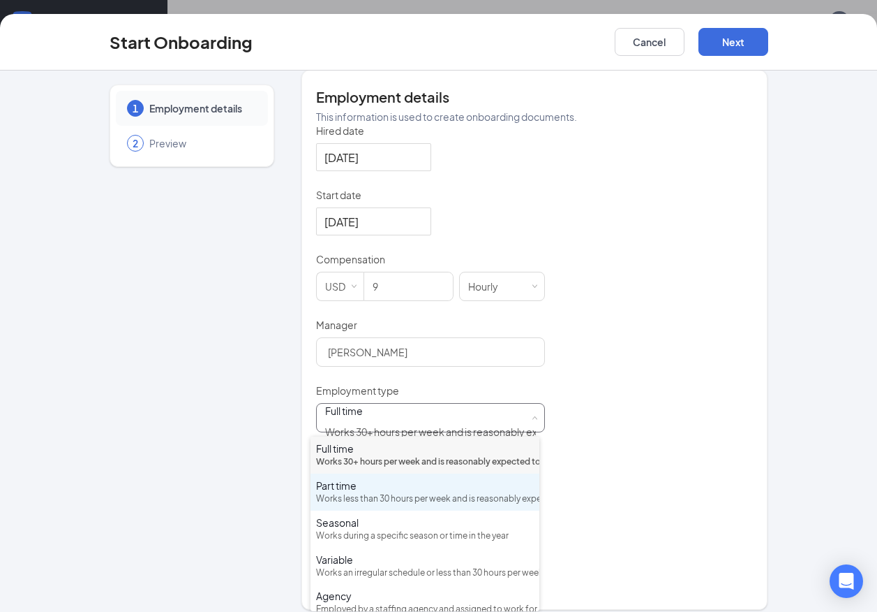
click at [466, 505] on div "Works less than 30 hours per week and is reasonably expected to work" at bounding box center [425, 498] width 218 height 13
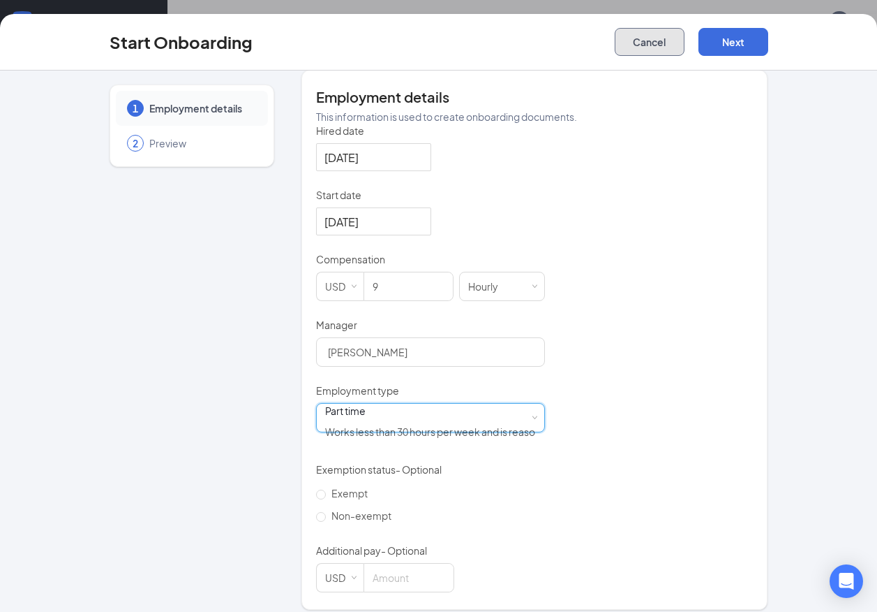
click at [659, 48] on button "Cancel" at bounding box center [650, 42] width 70 height 28
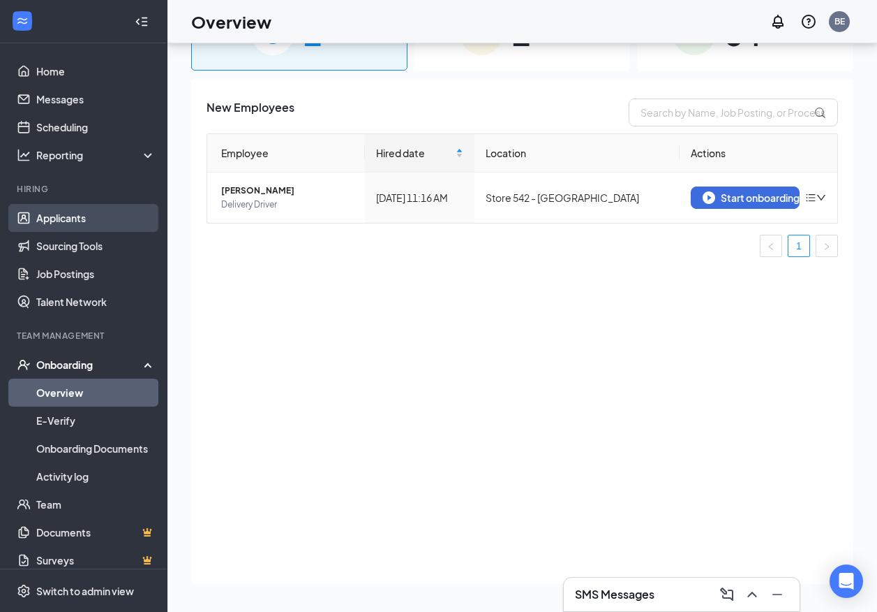
click at [68, 225] on link "Applicants" at bounding box center [95, 218] width 119 height 28
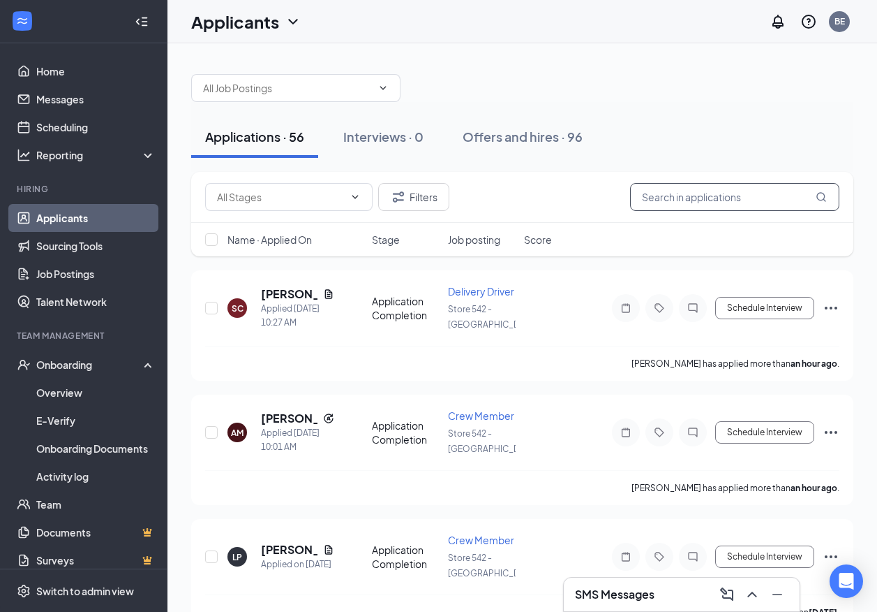
drag, startPoint x: 733, startPoint y: 198, endPoint x: 741, endPoint y: 205, distance: 10.9
click at [733, 198] on input "text" at bounding box center [734, 197] width 209 height 28
type input "[PERSON_NAME]"
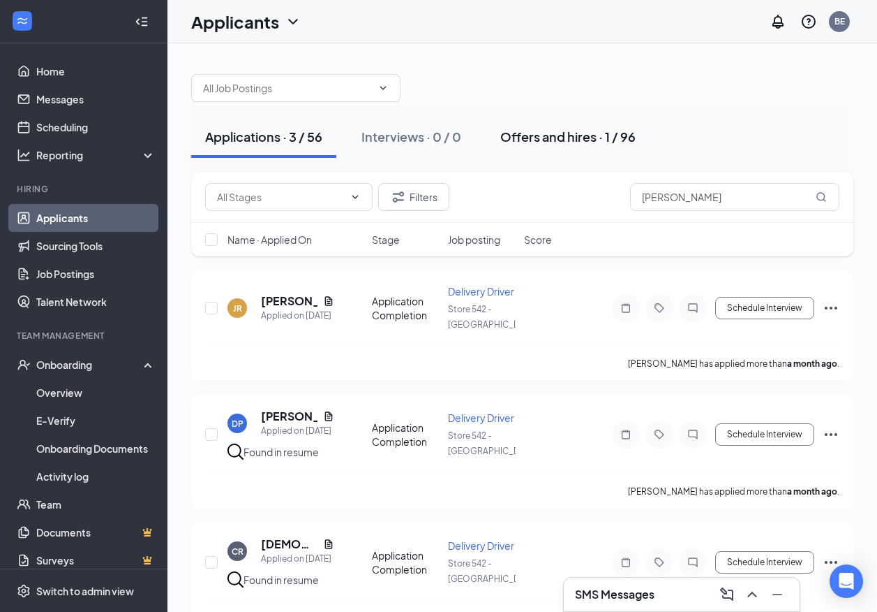
click at [521, 140] on div "Offers and hires · 1 / 96" at bounding box center [568, 136] width 135 height 17
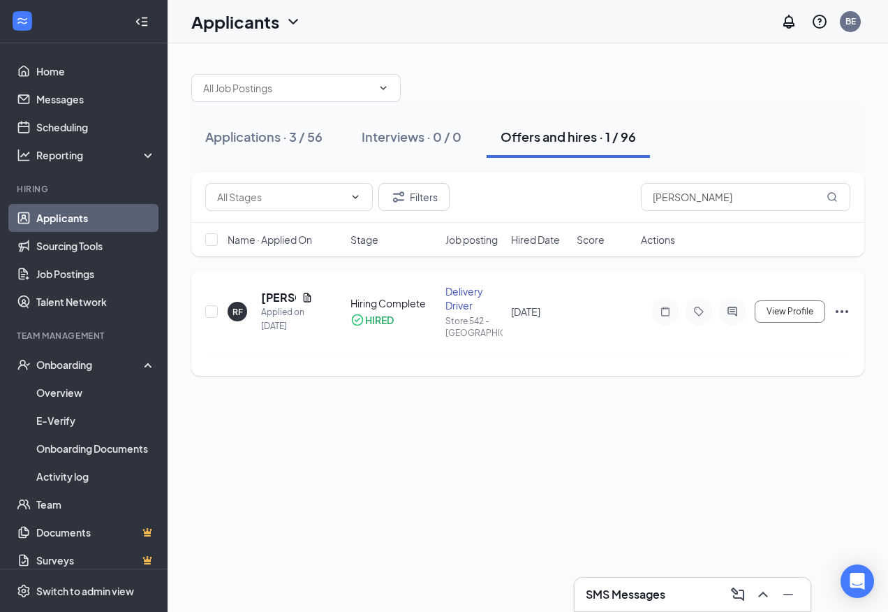
click at [845, 309] on icon "Ellipses" at bounding box center [841, 311] width 17 height 17
click at [563, 392] on div "Applications · 3 / 56 Interviews · 0 / 0 Offers and hires · 1 / 96 Filters [PER…" at bounding box center [528, 327] width 720 height 568
click at [799, 307] on span "View Profile" at bounding box center [789, 311] width 47 height 10
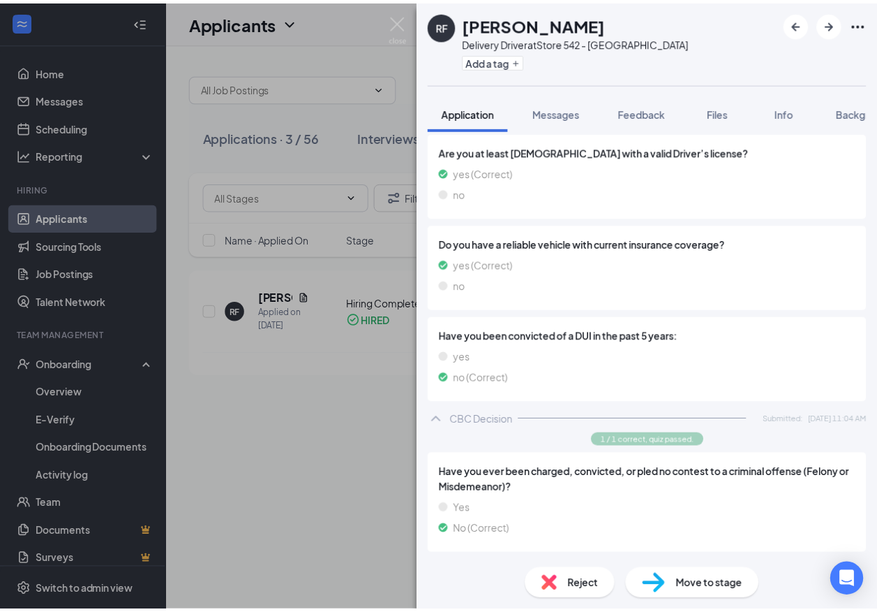
scroll to position [965, 0]
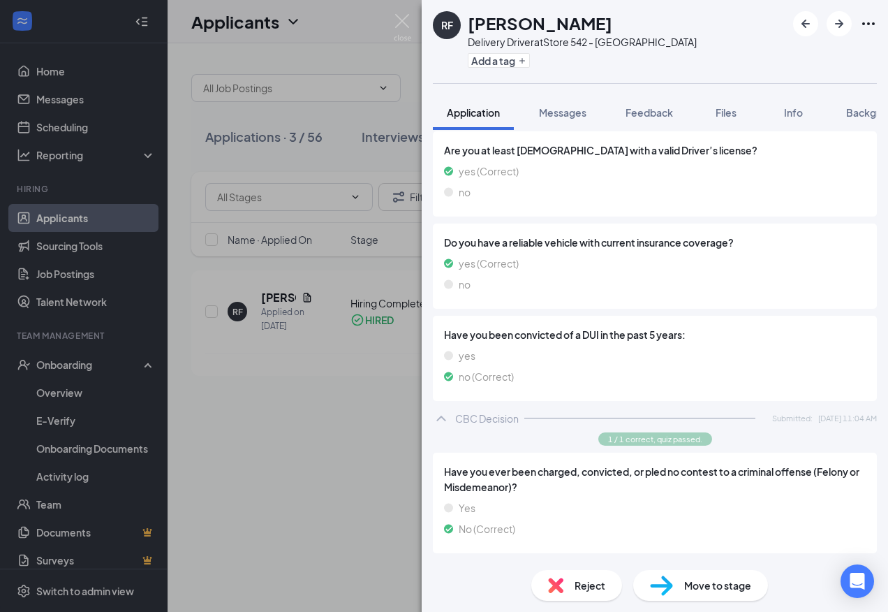
click at [361, 496] on div "RF [PERSON_NAME] Delivery Driver at Store 542 - [PERSON_NAME] Add a tag Applica…" at bounding box center [444, 306] width 888 height 612
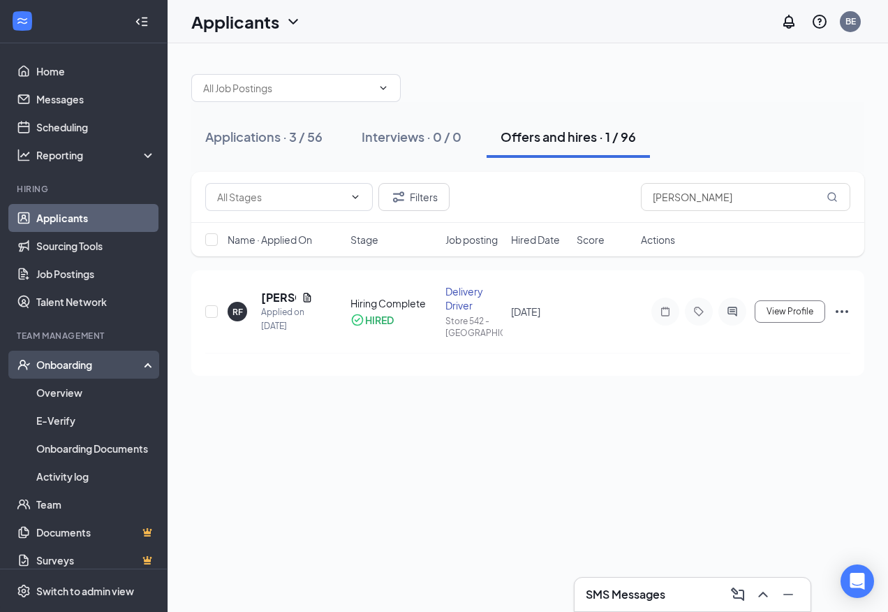
click at [73, 364] on div "Onboarding" at bounding box center [90, 364] width 108 height 14
click at [64, 369] on div "Onboarding" at bounding box center [90, 364] width 108 height 14
click at [59, 396] on link "Overview" at bounding box center [95, 392] width 119 height 28
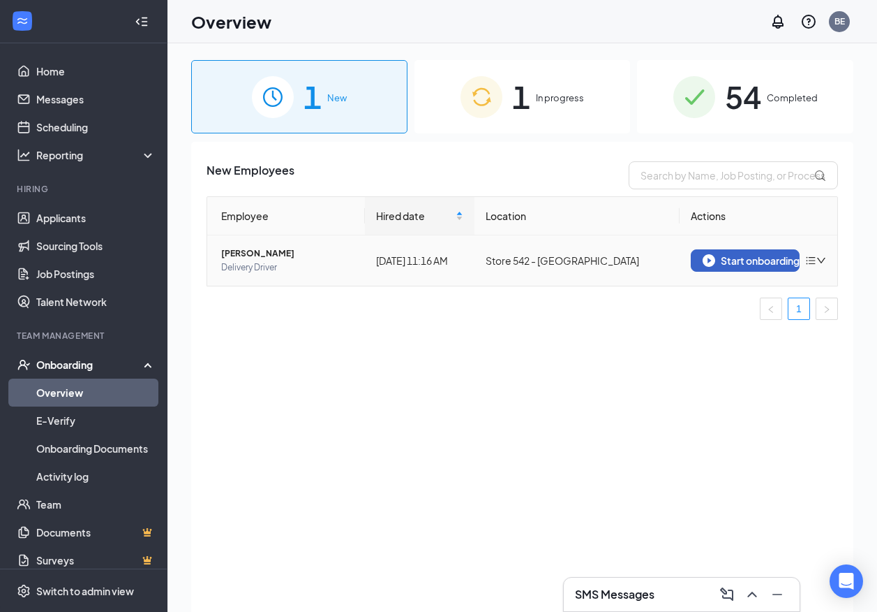
click at [734, 260] on div "Start onboarding" at bounding box center [745, 260] width 85 height 13
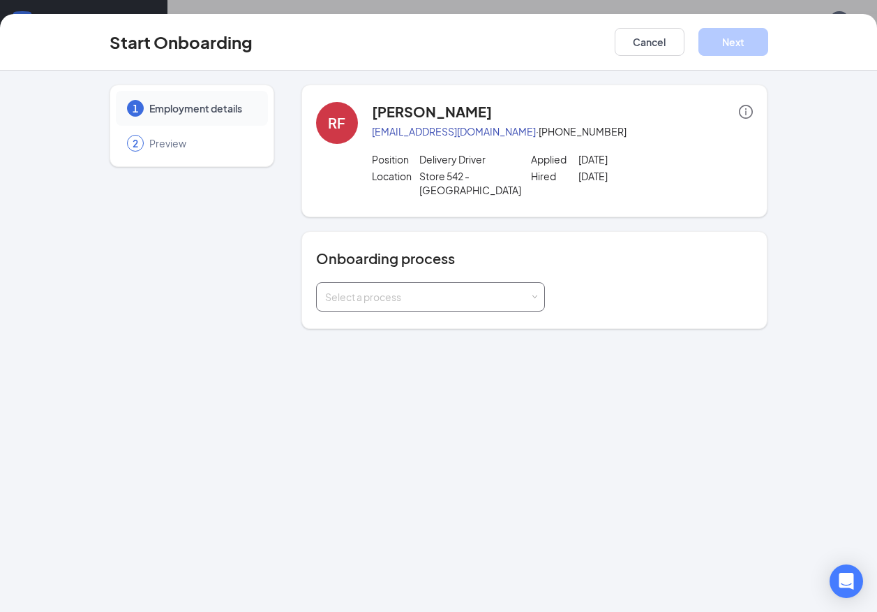
click at [479, 283] on div "Select a process" at bounding box center [430, 297] width 211 height 28
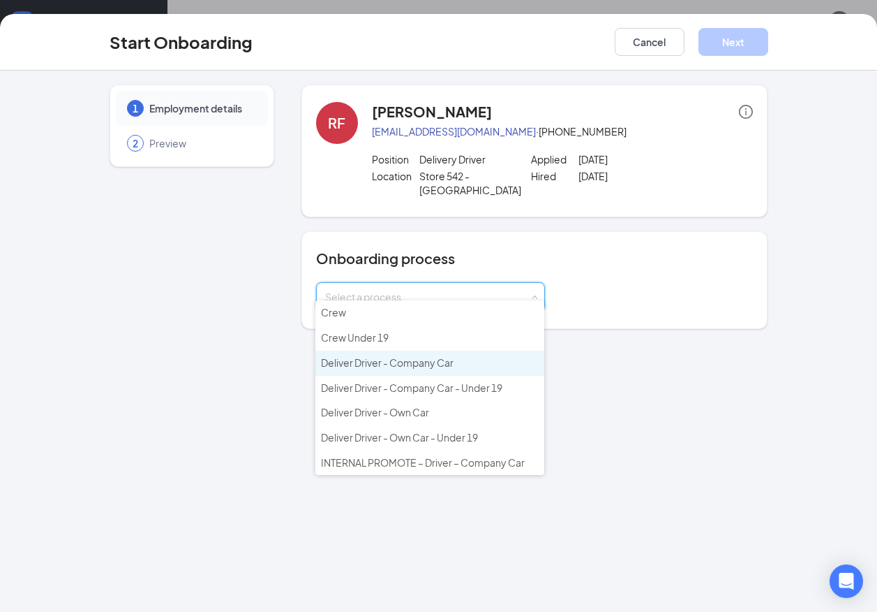
click at [433, 362] on span "Deliver Driver - Company Car" at bounding box center [387, 362] width 133 height 13
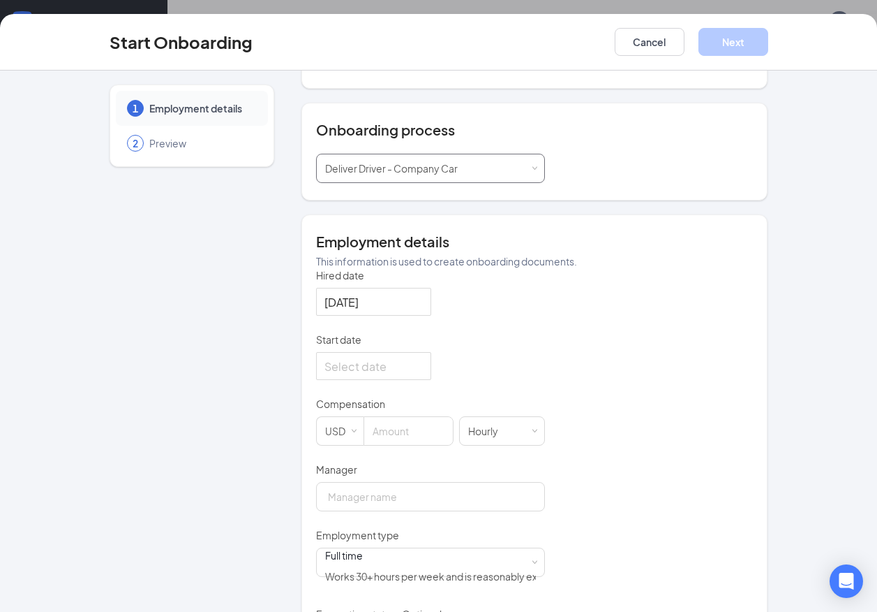
scroll to position [209, 0]
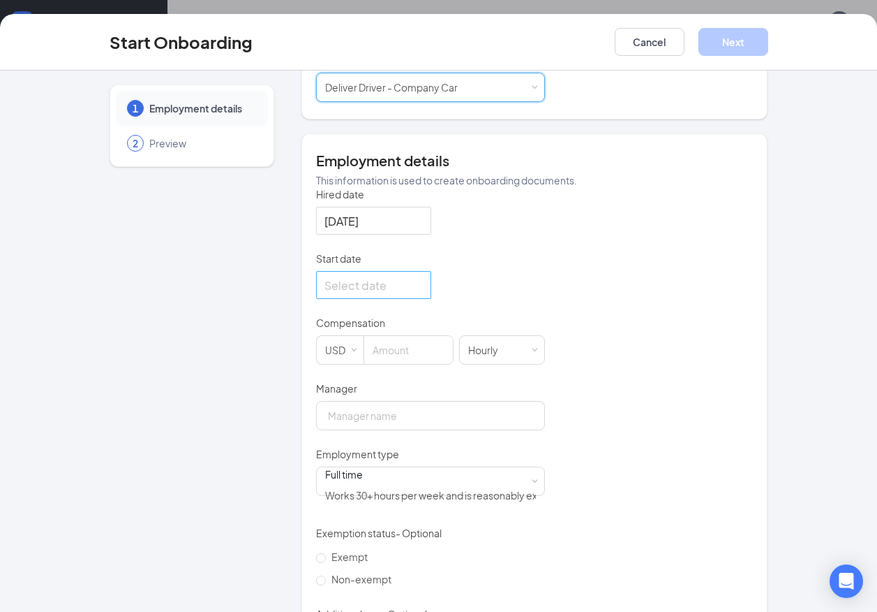
click at [377, 291] on input "Start date" at bounding box center [373, 284] width 96 height 17
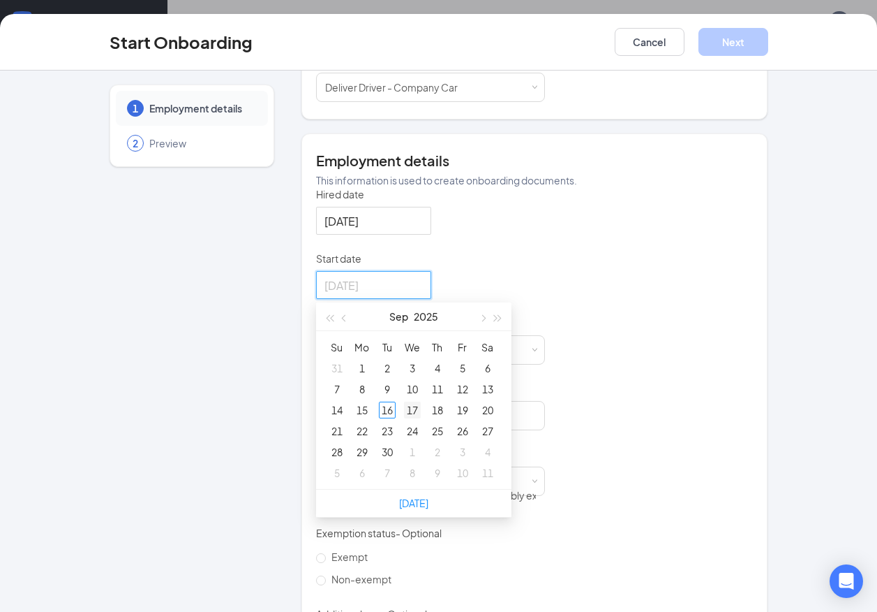
click at [410, 411] on div "17" at bounding box center [412, 409] width 17 height 17
click at [366, 286] on input "[DATE]" at bounding box center [373, 284] width 96 height 17
type input "[DATE]"
click at [383, 413] on div "16" at bounding box center [387, 409] width 17 height 17
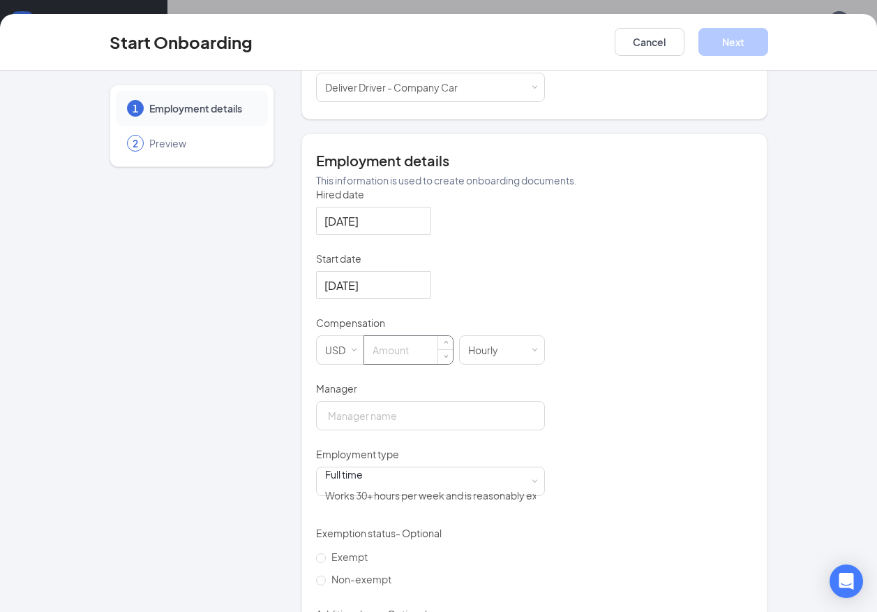
click at [415, 343] on input at bounding box center [408, 350] width 89 height 28
type input "9"
click at [524, 288] on div "[DATE]" at bounding box center [430, 285] width 229 height 28
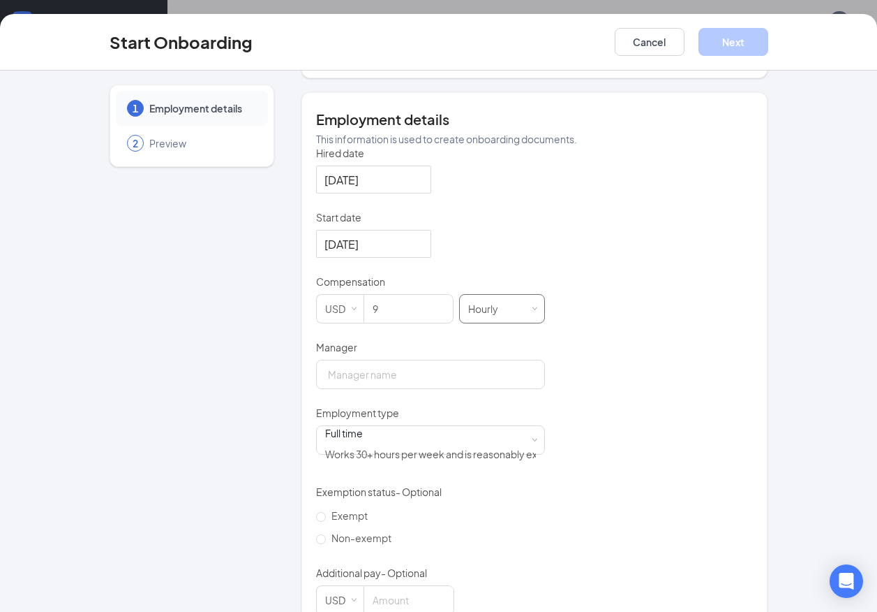
scroll to position [273, 0]
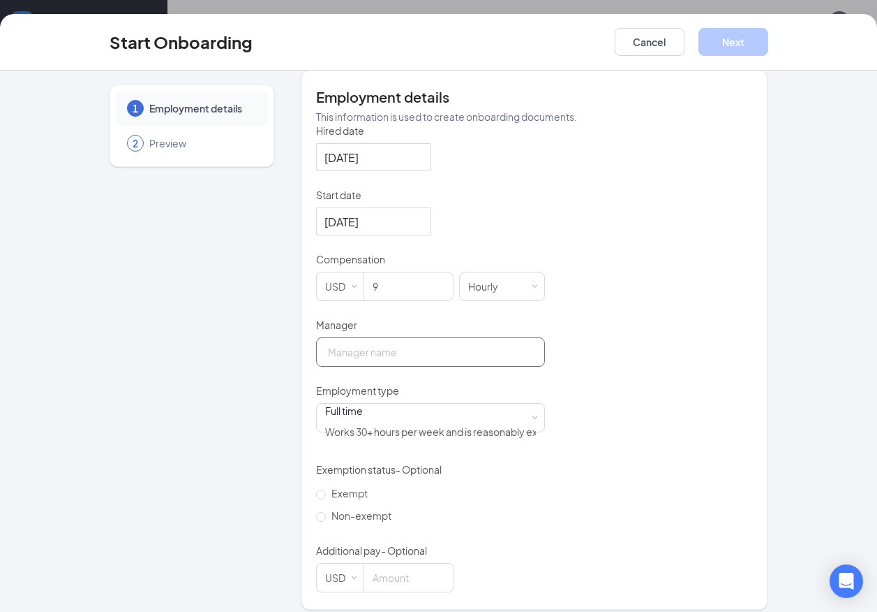
click at [433, 343] on input "Manager" at bounding box center [430, 351] width 229 height 29
click at [395, 354] on input "Manager" at bounding box center [430, 351] width 229 height 29
type input "[PERSON_NAME]"
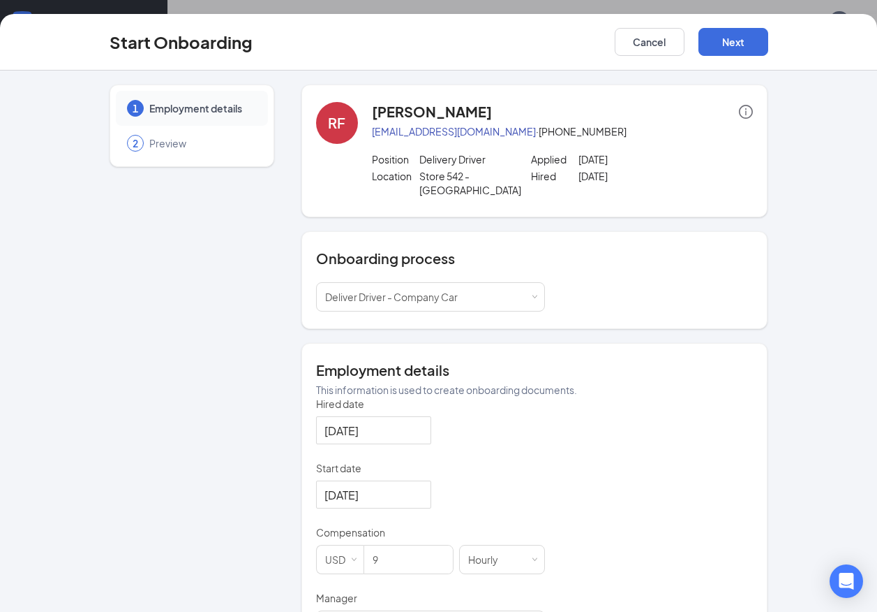
scroll to position [0, 0]
click at [741, 108] on icon "info-circle" at bounding box center [746, 112] width 14 height 14
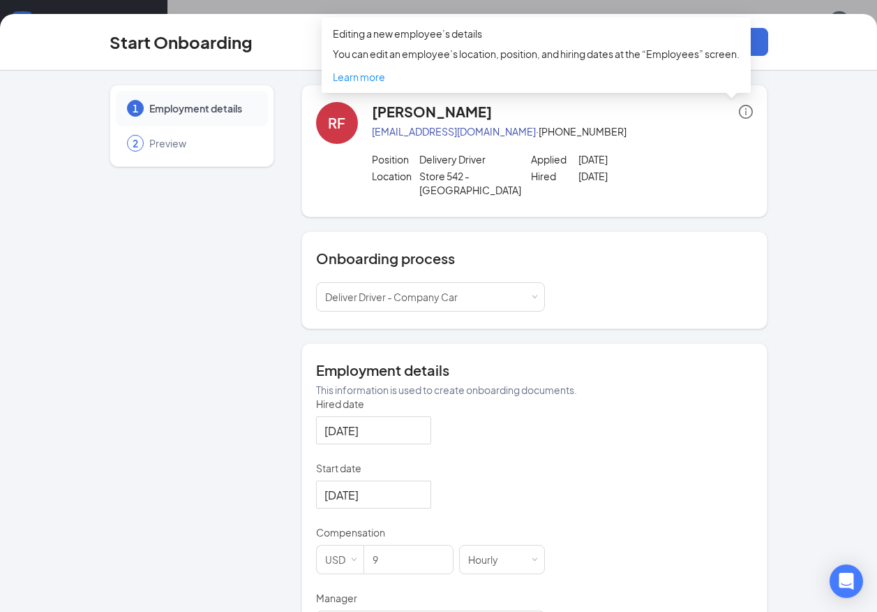
click at [795, 127] on div "1 Employment details 2 Preview RF [PERSON_NAME] [EMAIL_ADDRESS][DOMAIN_NAME] · …" at bounding box center [438, 341] width 877 height 541
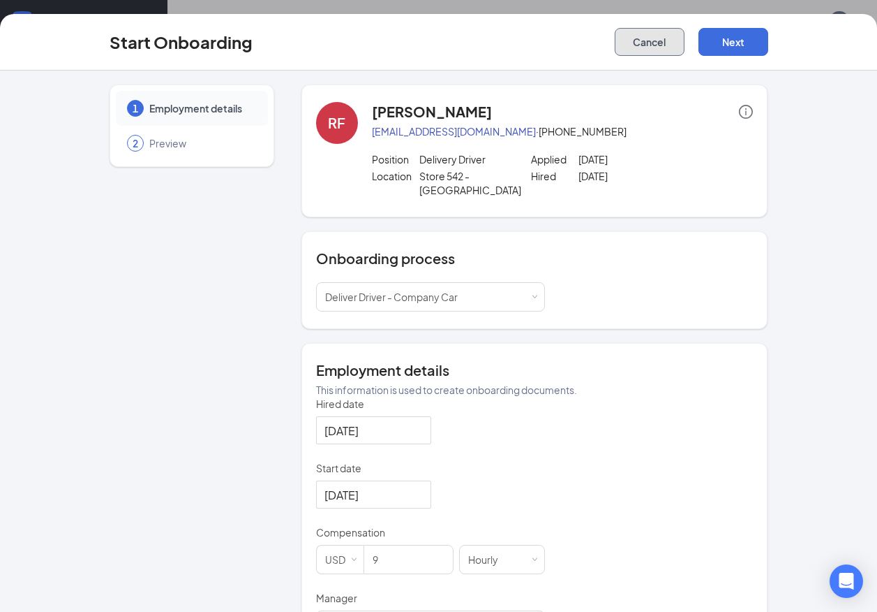
click at [665, 42] on button "Cancel" at bounding box center [650, 42] width 70 height 28
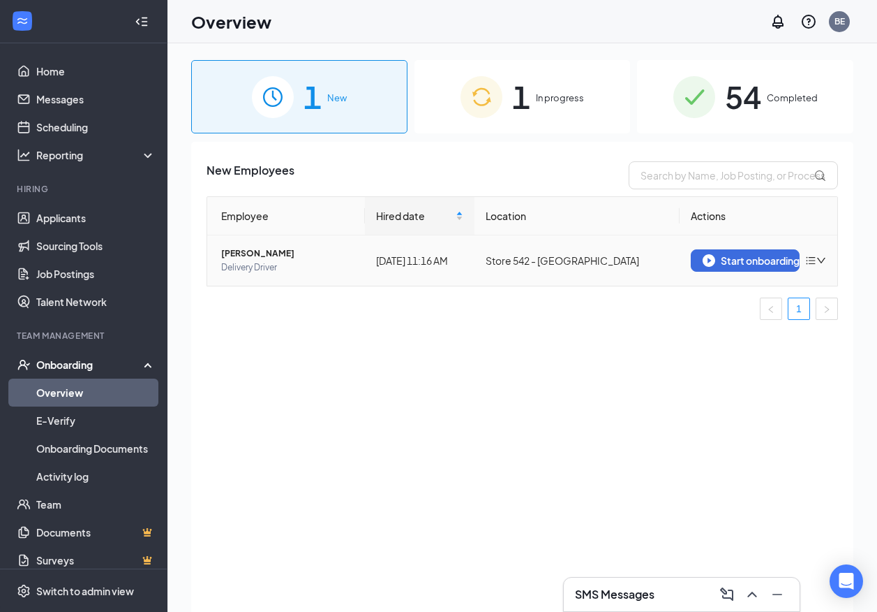
click at [814, 262] on icon "bars" at bounding box center [811, 260] width 11 height 11
click at [572, 329] on div "Employee Hired date Location Actions [PERSON_NAME] Delivery Driver [DATE] 11:16…" at bounding box center [523, 263] width 632 height 135
click at [88, 221] on link "Applicants" at bounding box center [95, 218] width 119 height 28
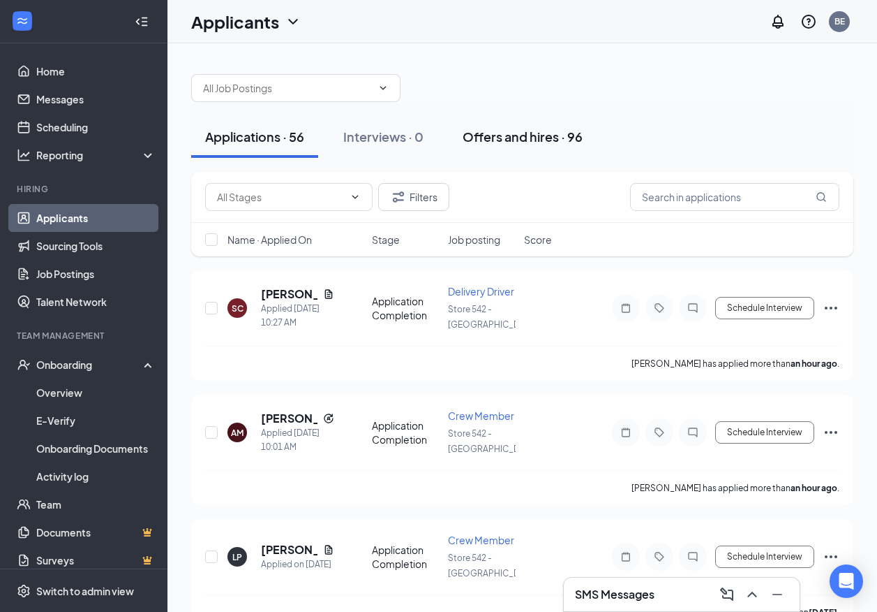
click at [526, 135] on div "Offers and hires · 96" at bounding box center [523, 136] width 120 height 17
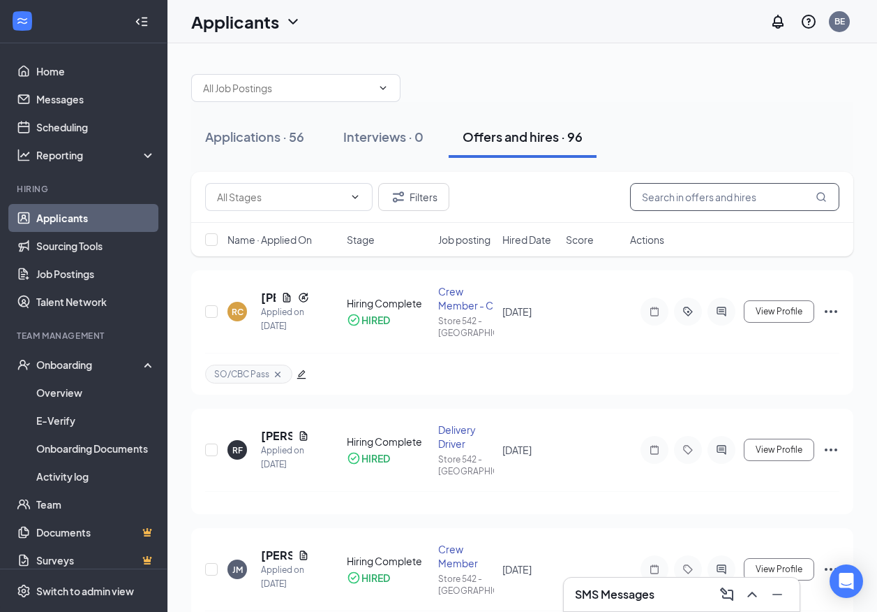
click at [706, 199] on input "text" at bounding box center [734, 197] width 209 height 28
click at [836, 450] on icon "Ellipses" at bounding box center [831, 449] width 13 height 3
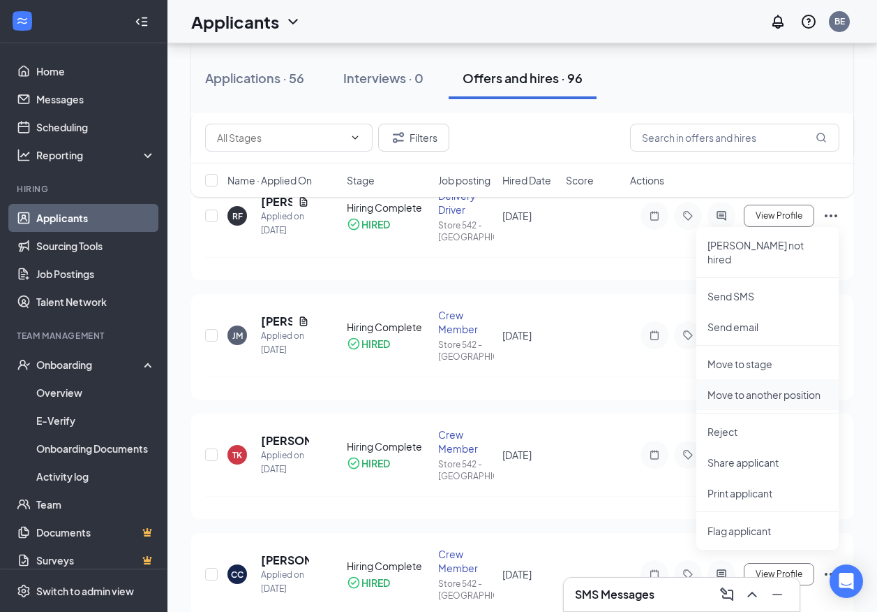
scroll to position [209, 0]
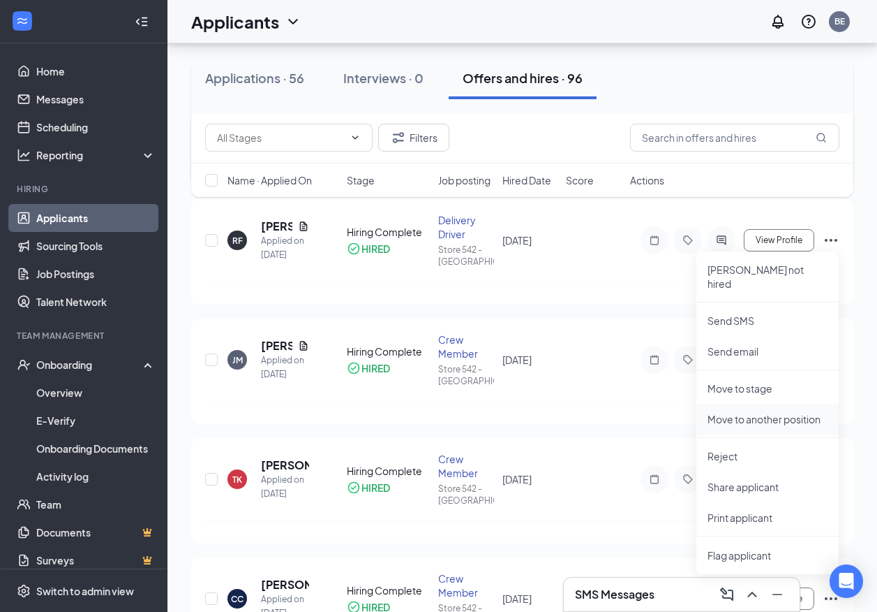
click at [783, 412] on p "Move to another position" at bounding box center [768, 419] width 120 height 14
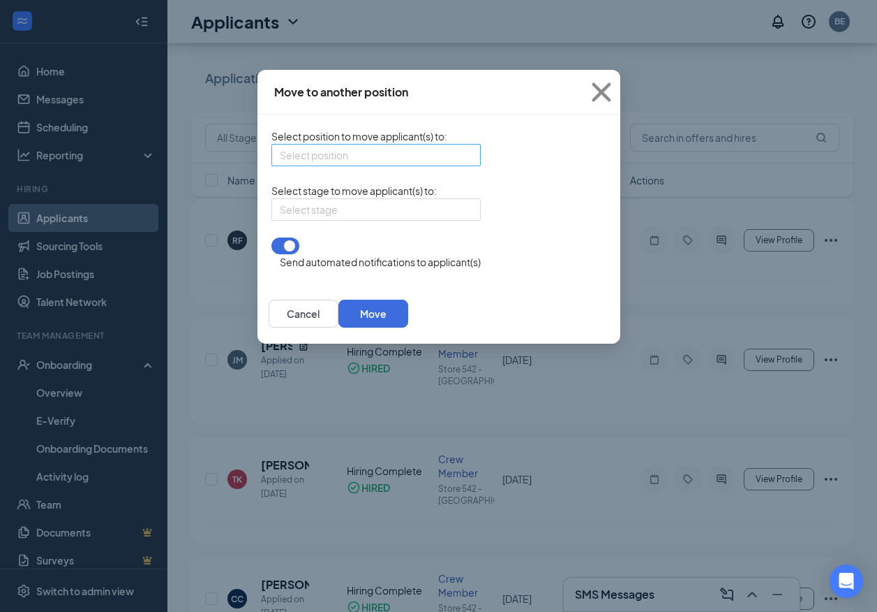
click at [346, 163] on input "search" at bounding box center [371, 154] width 183 height 21
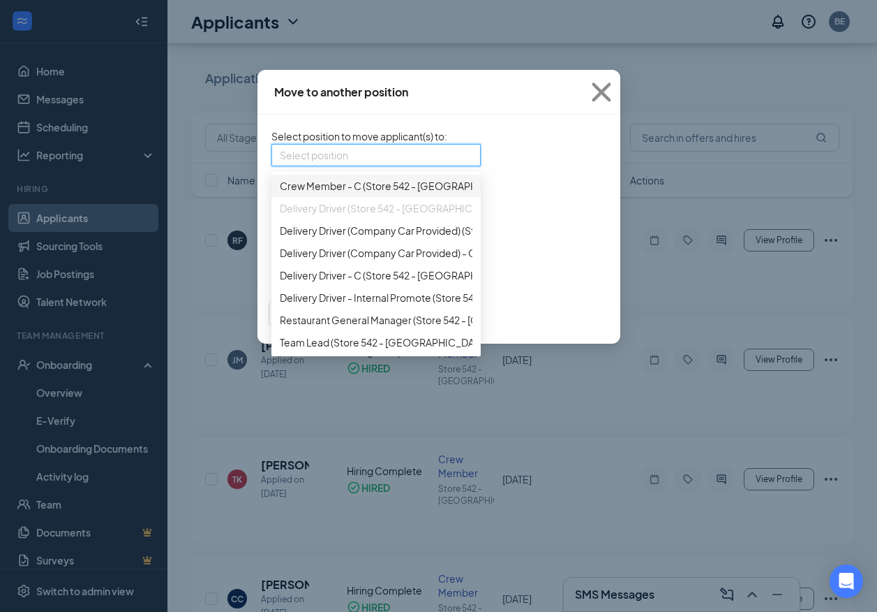
scroll to position [140, 0]
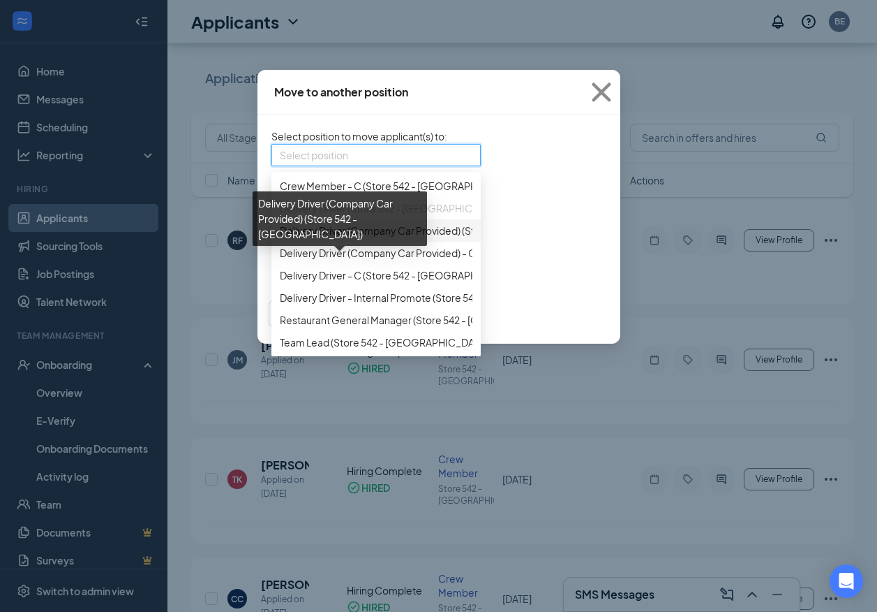
click at [280, 238] on span "Delivery Driver (Company Car Provided) (Store 542 - [GEOGRAPHIC_DATA])" at bounding box center [450, 230] width 341 height 15
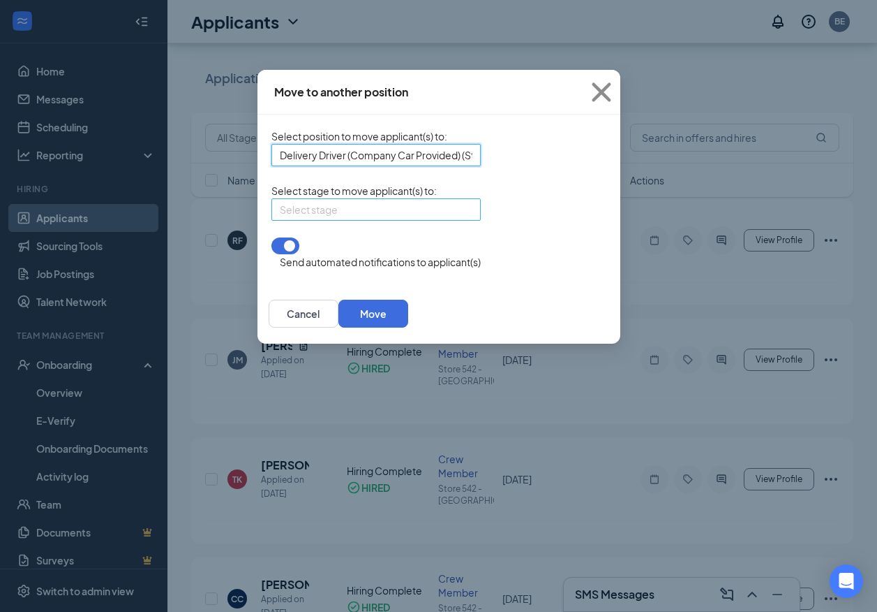
click at [358, 220] on input "search" at bounding box center [371, 209] width 183 height 21
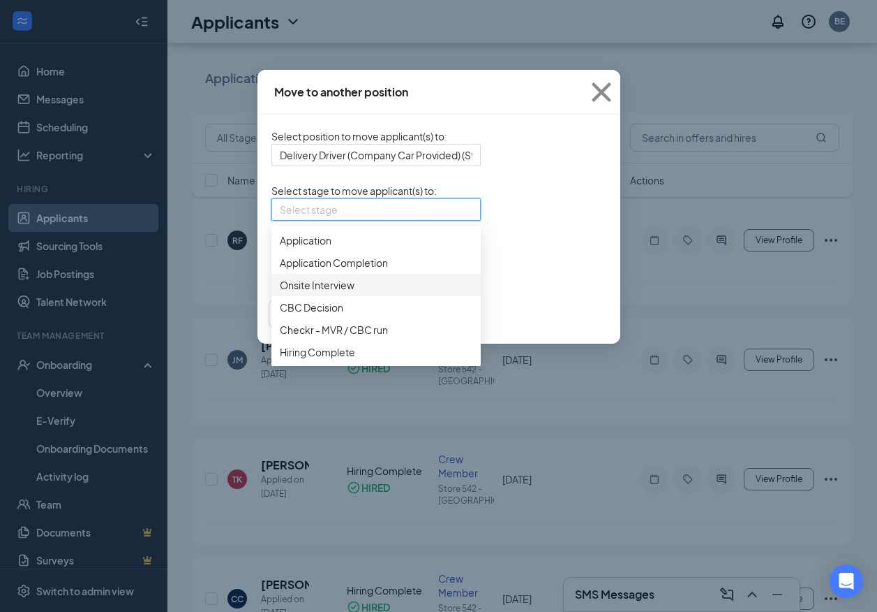
scroll to position [14, 0]
click at [466, 221] on div "Select stage 3663821 3663820 3663822 Application Application Completion Onsite …" at bounding box center [376, 209] width 209 height 22
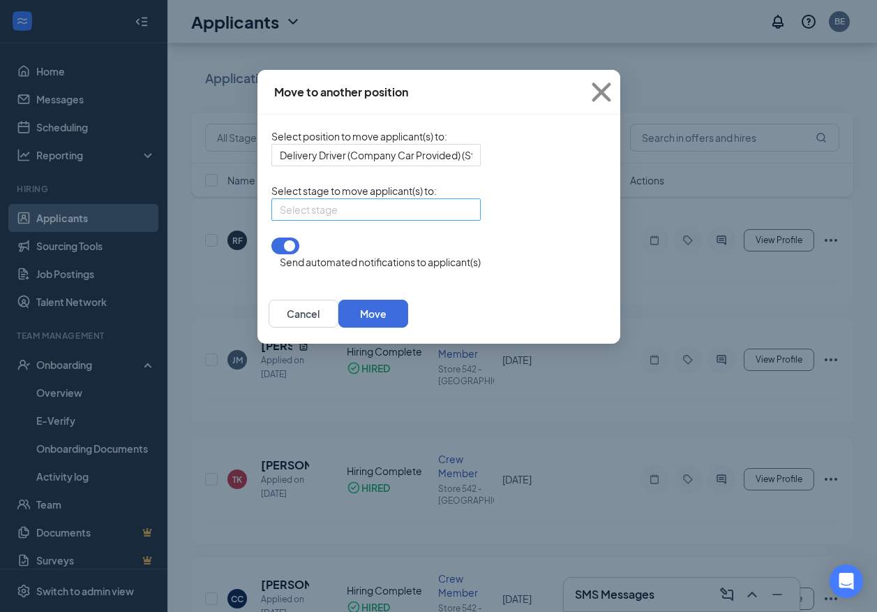
click at [383, 221] on div "Select stage" at bounding box center [376, 209] width 209 height 22
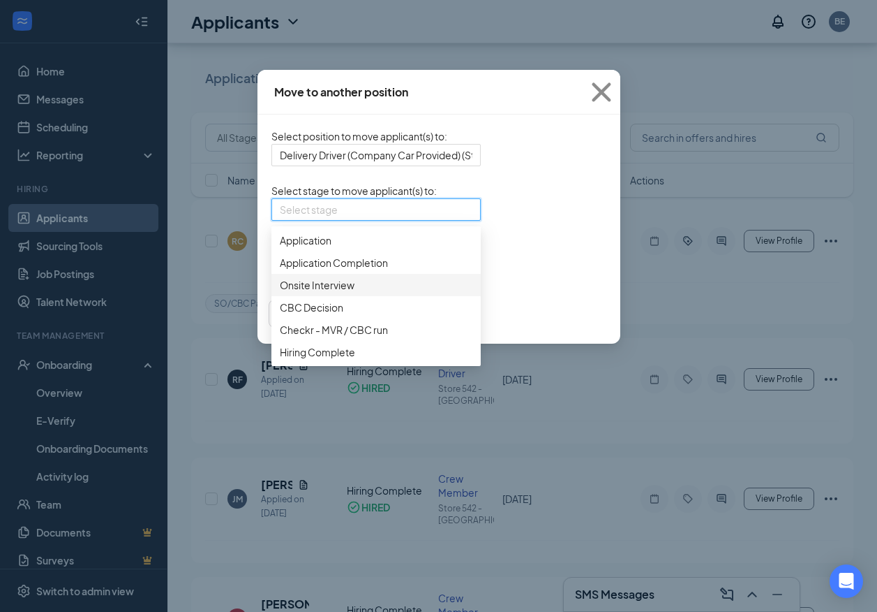
scroll to position [70, 0]
click at [280, 360] on span "Hiring Complete" at bounding box center [317, 351] width 75 height 15
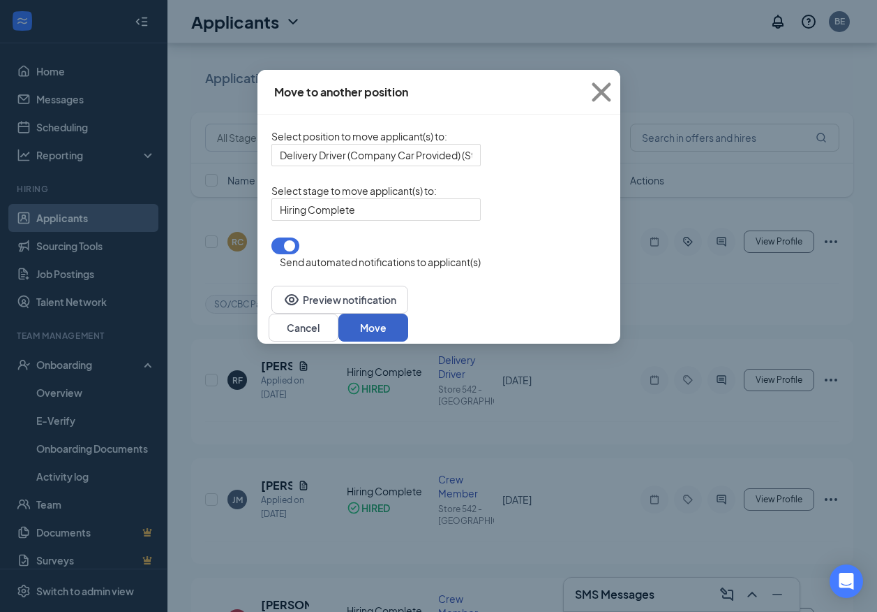
click at [408, 316] on button "Move" at bounding box center [374, 327] width 70 height 28
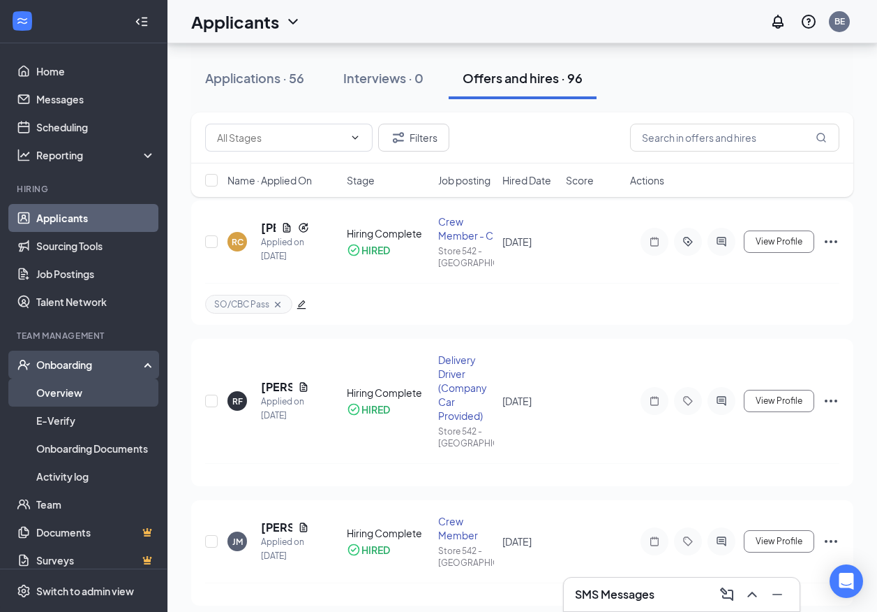
click at [50, 387] on link "Overview" at bounding box center [95, 392] width 119 height 28
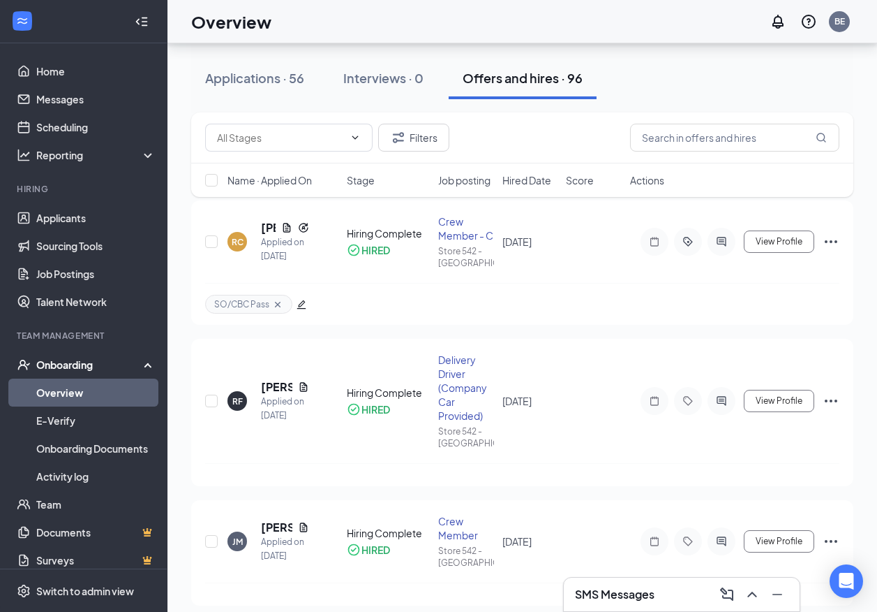
scroll to position [63, 0]
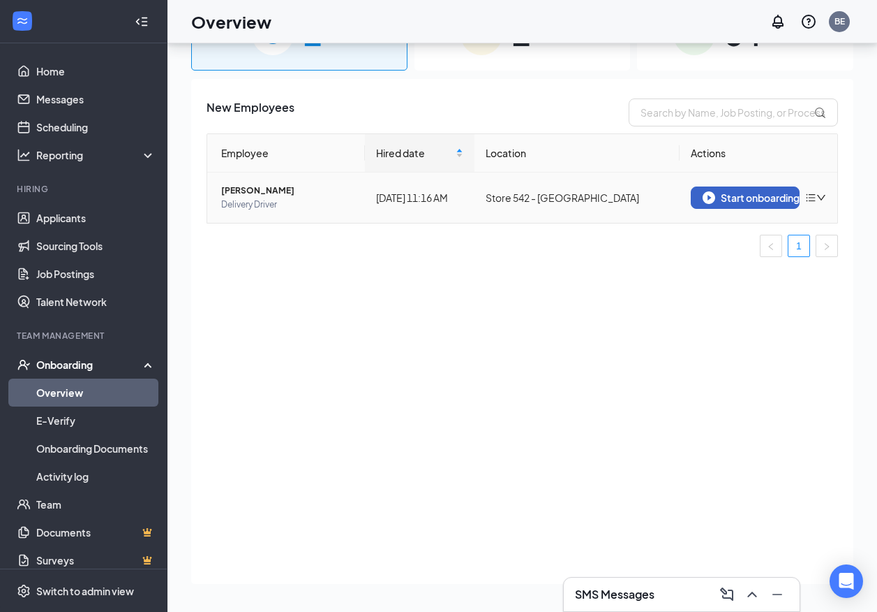
click at [786, 199] on div "Start onboarding" at bounding box center [745, 197] width 85 height 13
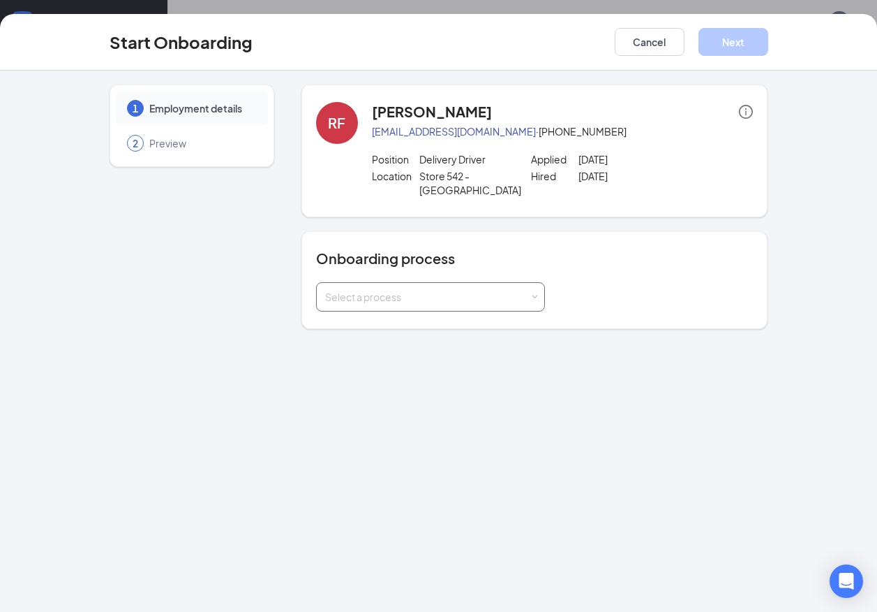
click at [421, 290] on div "Select a process" at bounding box center [427, 297] width 205 height 14
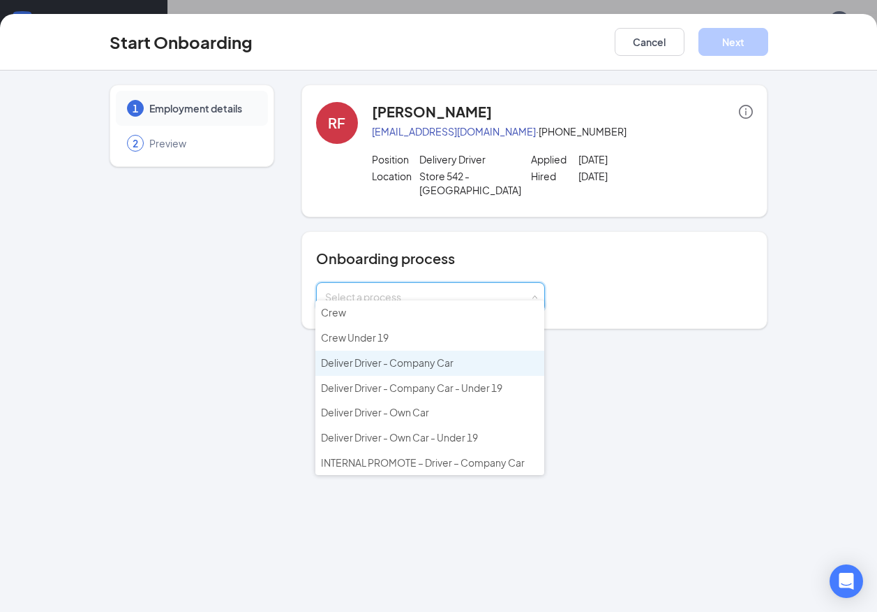
click at [415, 360] on span "Deliver Driver - Company Car" at bounding box center [387, 362] width 133 height 13
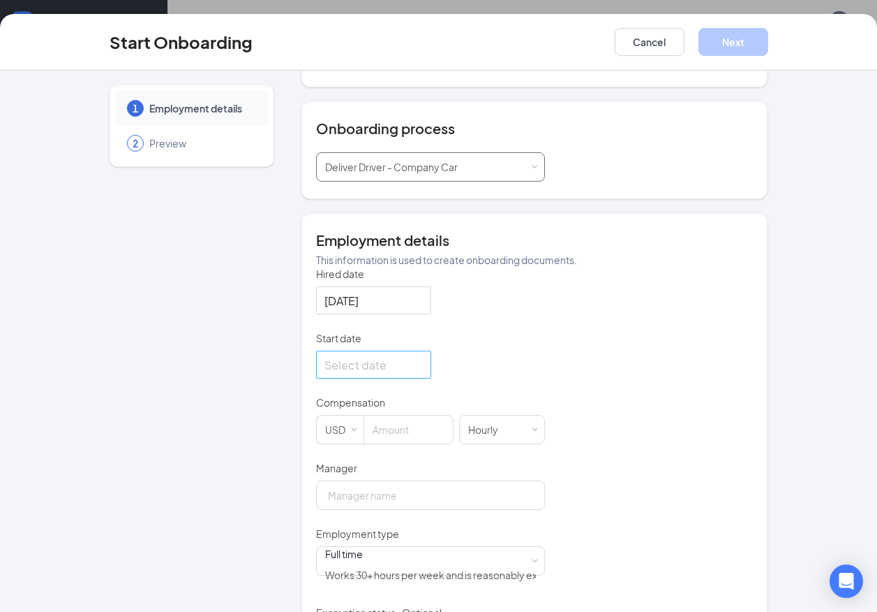
scroll to position [140, 0]
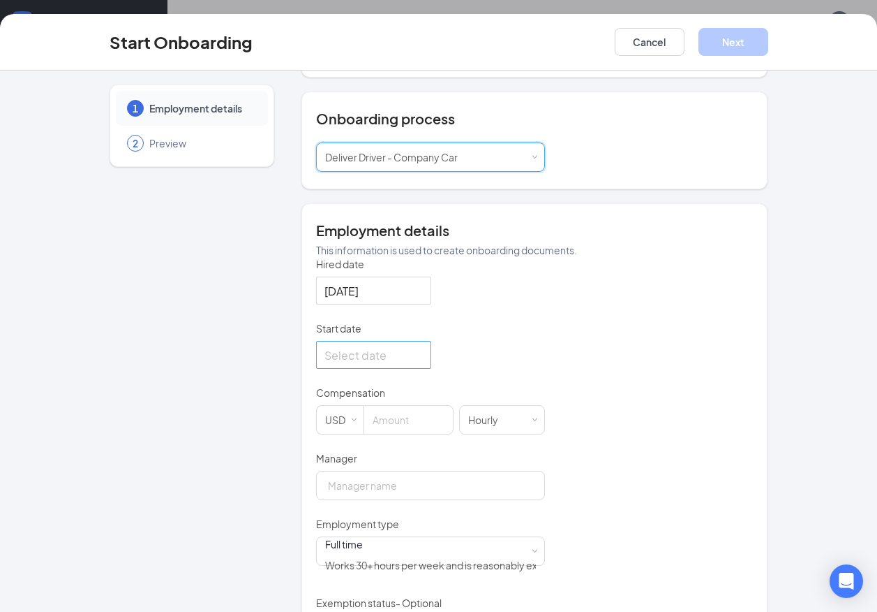
click at [363, 358] on input "Start date" at bounding box center [373, 354] width 96 height 17
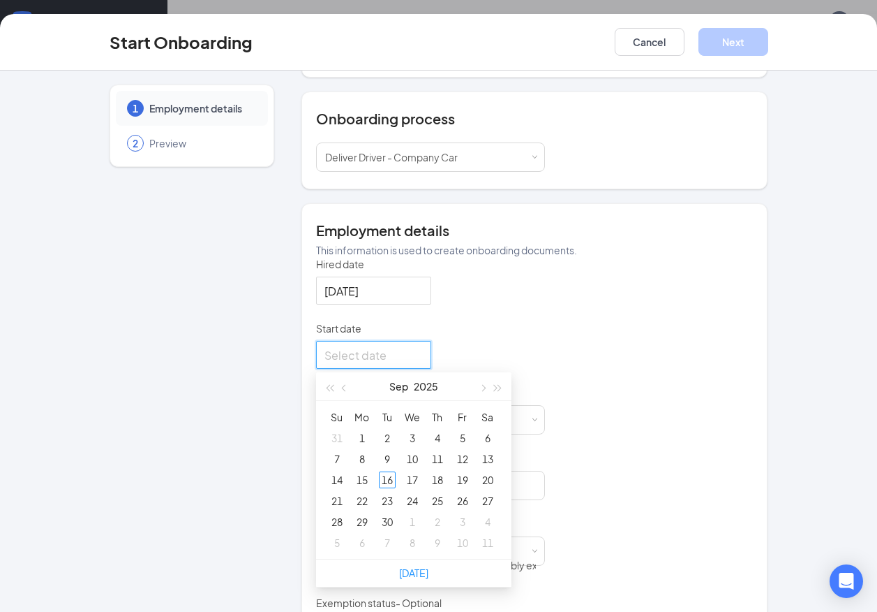
scroll to position [209, 0]
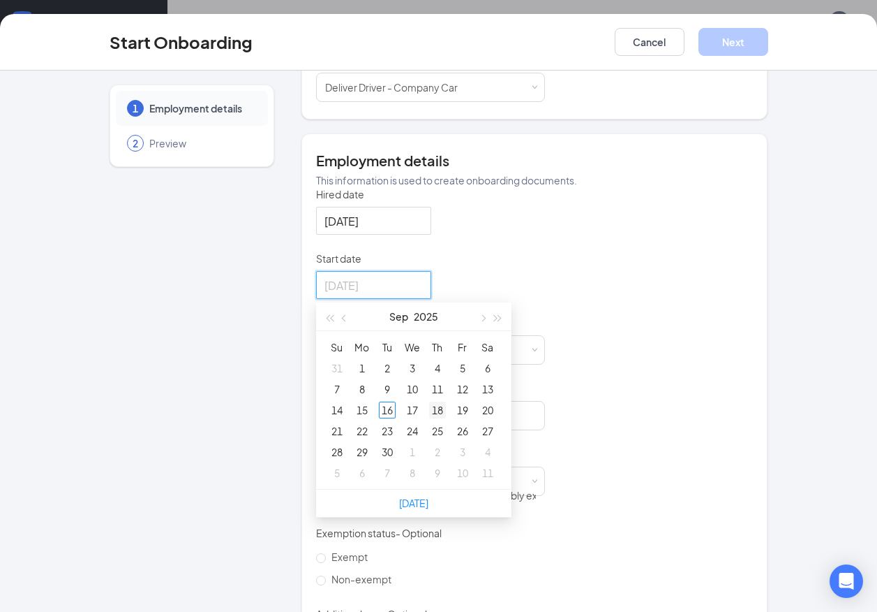
type input "[DATE]"
click at [432, 409] on div "18" at bounding box center [437, 409] width 17 height 17
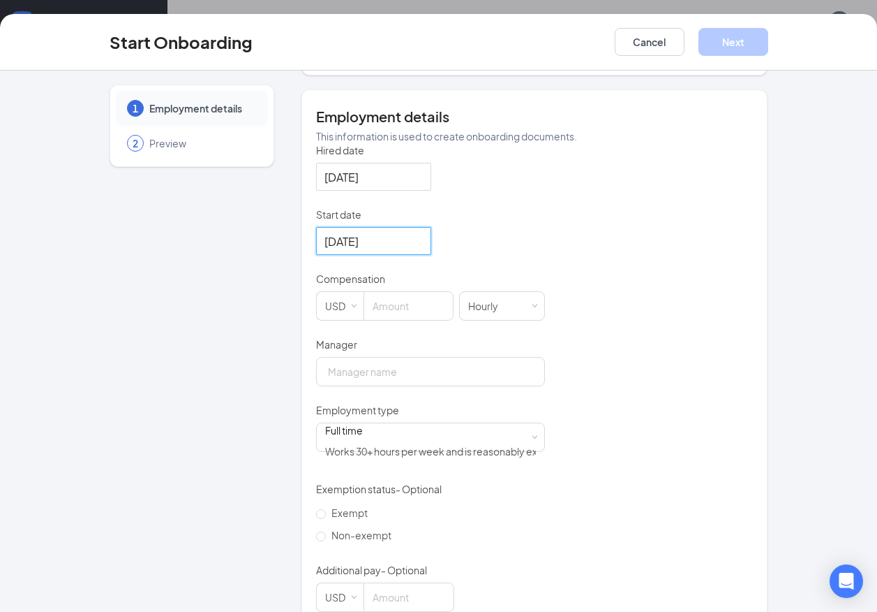
scroll to position [273, 0]
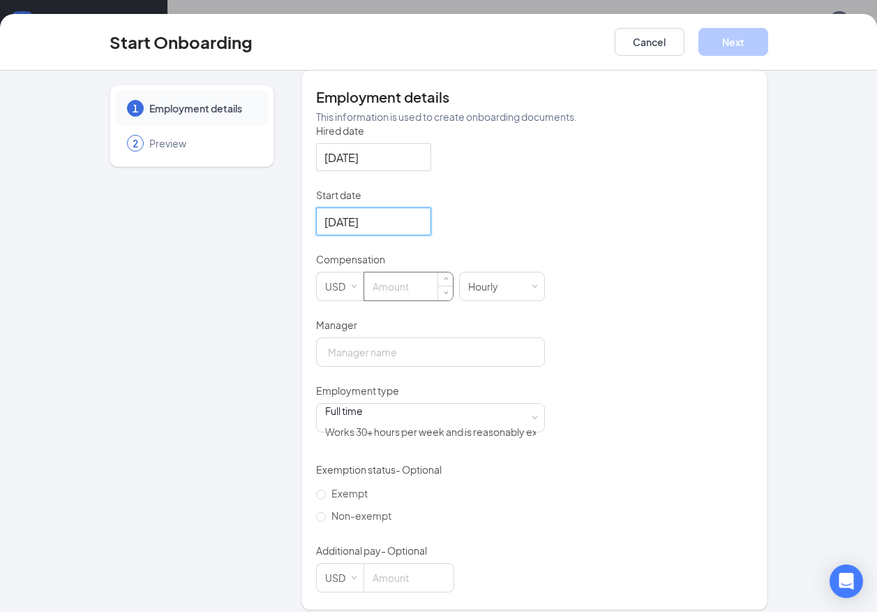
click at [410, 281] on input at bounding box center [408, 286] width 89 height 28
type input "9"
click at [360, 355] on input "Manager" at bounding box center [430, 351] width 229 height 29
type input "[PERSON_NAME]"
click at [457, 418] on div "Full time Works 30+ hours per week and is reasonably expected to work" at bounding box center [430, 417] width 211 height 28
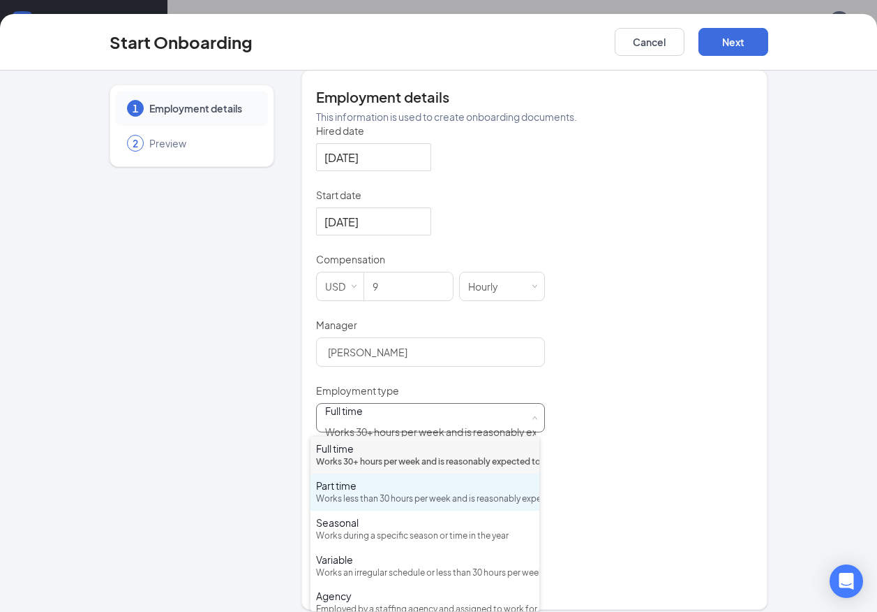
click at [375, 505] on div "Works less than 30 hours per week and is reasonably expected to work" at bounding box center [425, 498] width 218 height 13
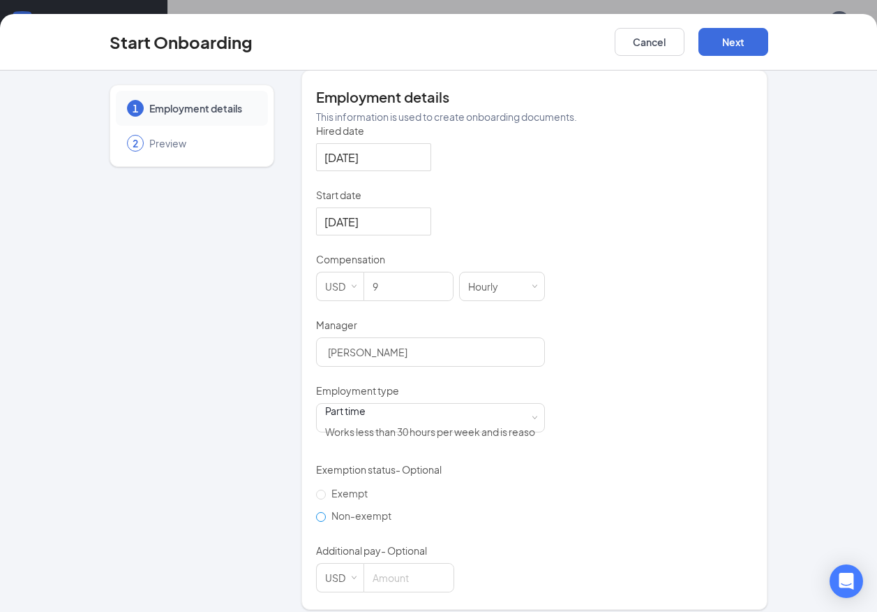
click at [316, 512] on input "Non-exempt" at bounding box center [321, 517] width 10 height 10
radio input "true"
click at [733, 45] on button "Next" at bounding box center [734, 42] width 70 height 28
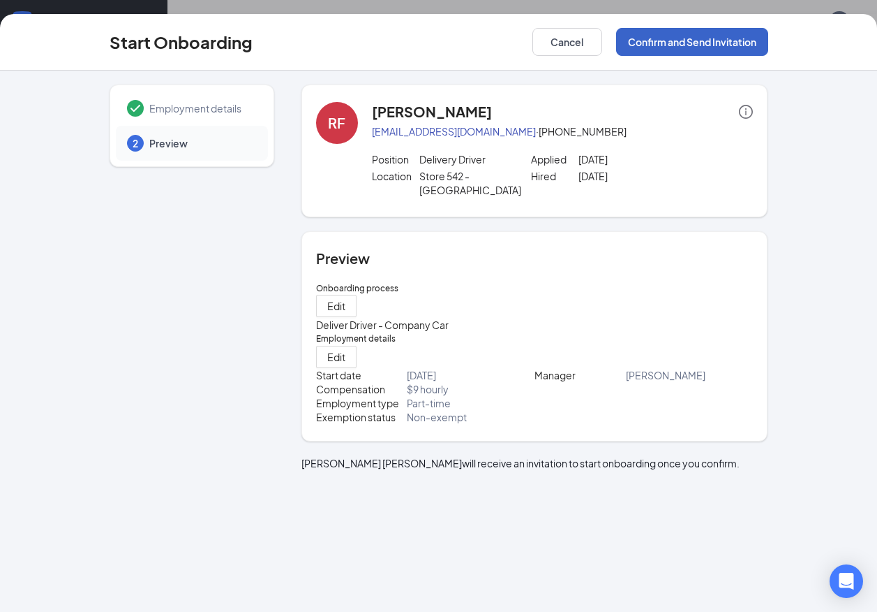
click at [709, 40] on button "Confirm and Send Invitation" at bounding box center [692, 42] width 152 height 28
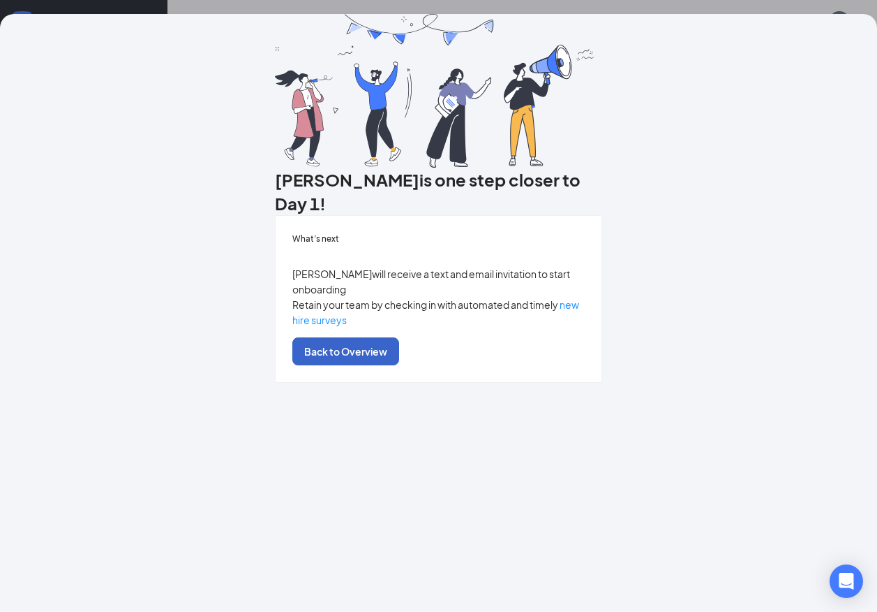
click at [399, 365] on button "Back to Overview" at bounding box center [345, 351] width 107 height 28
